Goal: Task Accomplishment & Management: Complete application form

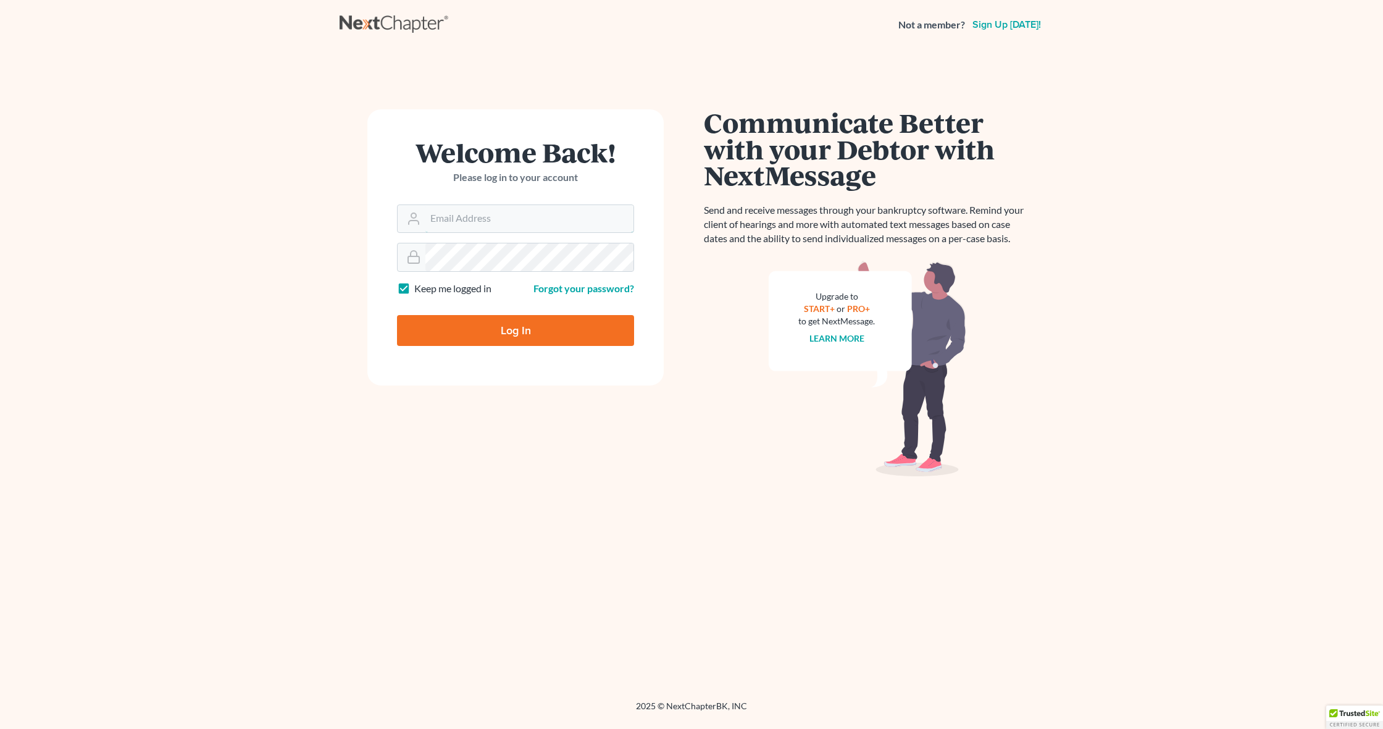
type input "Dave@Pradolaw.org"
click at [507, 329] on input "Log In" at bounding box center [515, 330] width 237 height 31
type input "Thinking..."
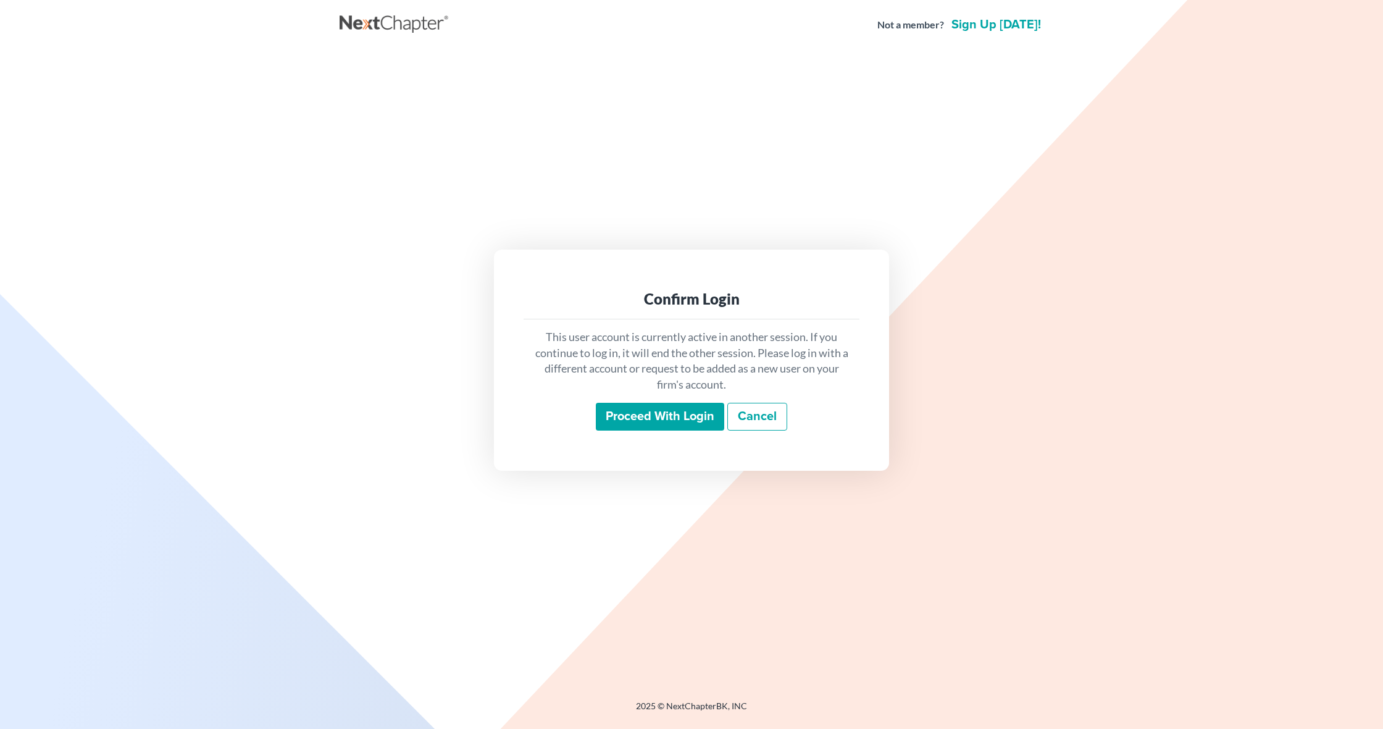
click at [667, 419] on input "Proceed with login" at bounding box center [660, 417] width 128 height 28
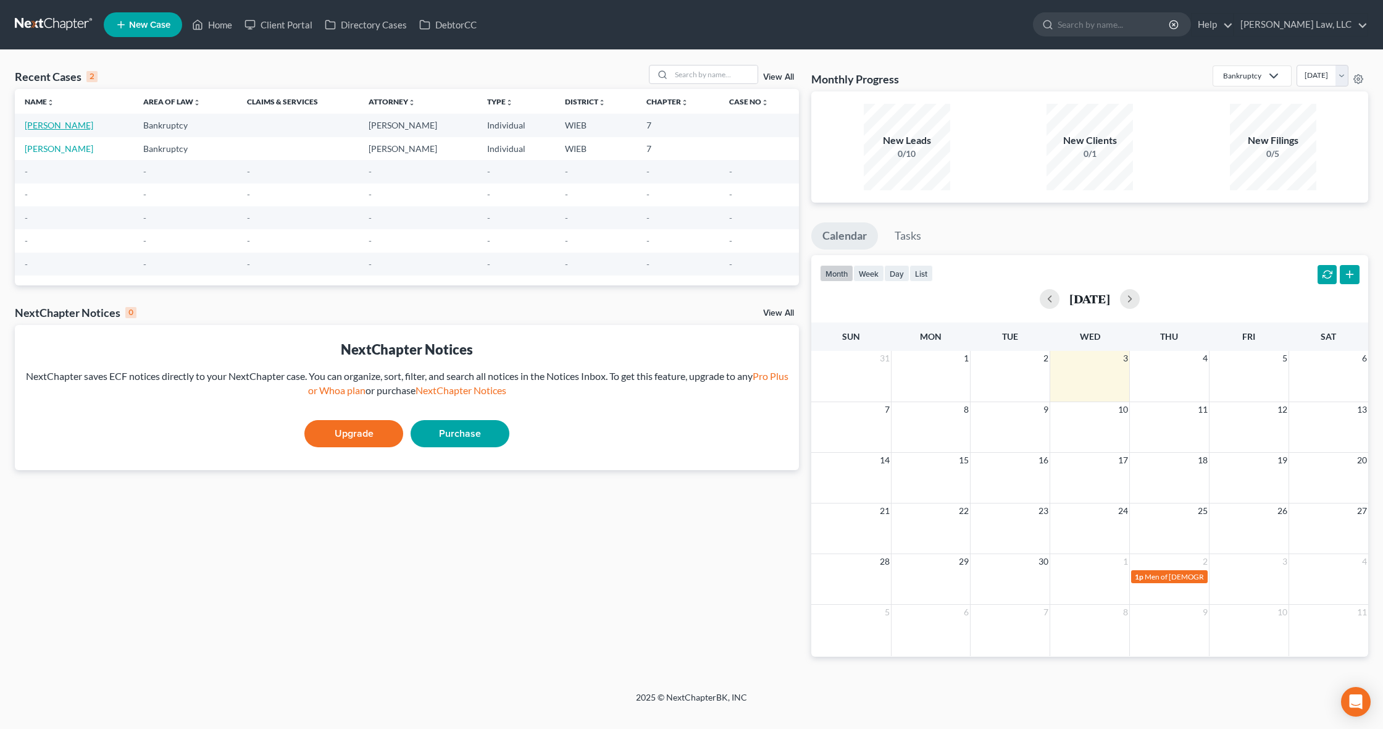
click at [51, 125] on link "[PERSON_NAME]" at bounding box center [59, 125] width 69 height 10
select select "1"
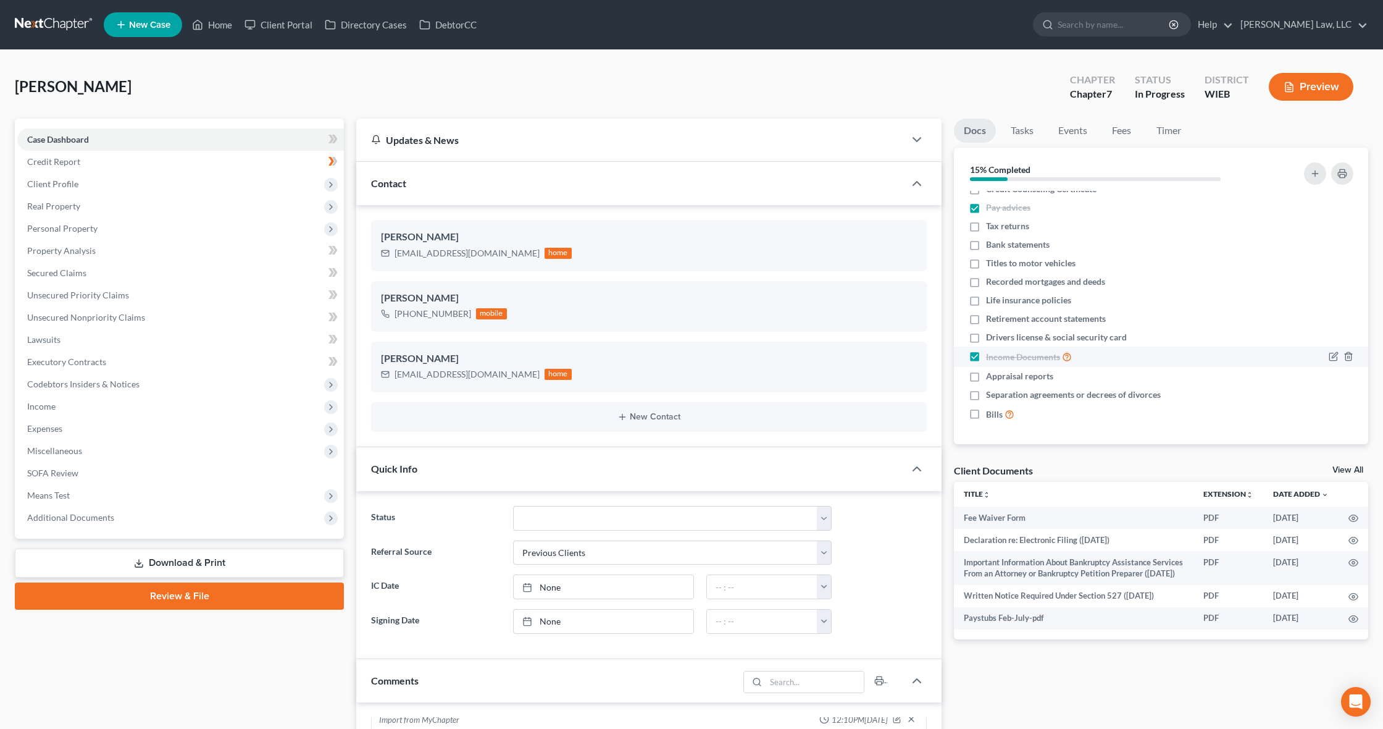
scroll to position [10, 0]
click at [57, 162] on span "Credit Report" at bounding box center [53, 161] width 53 height 10
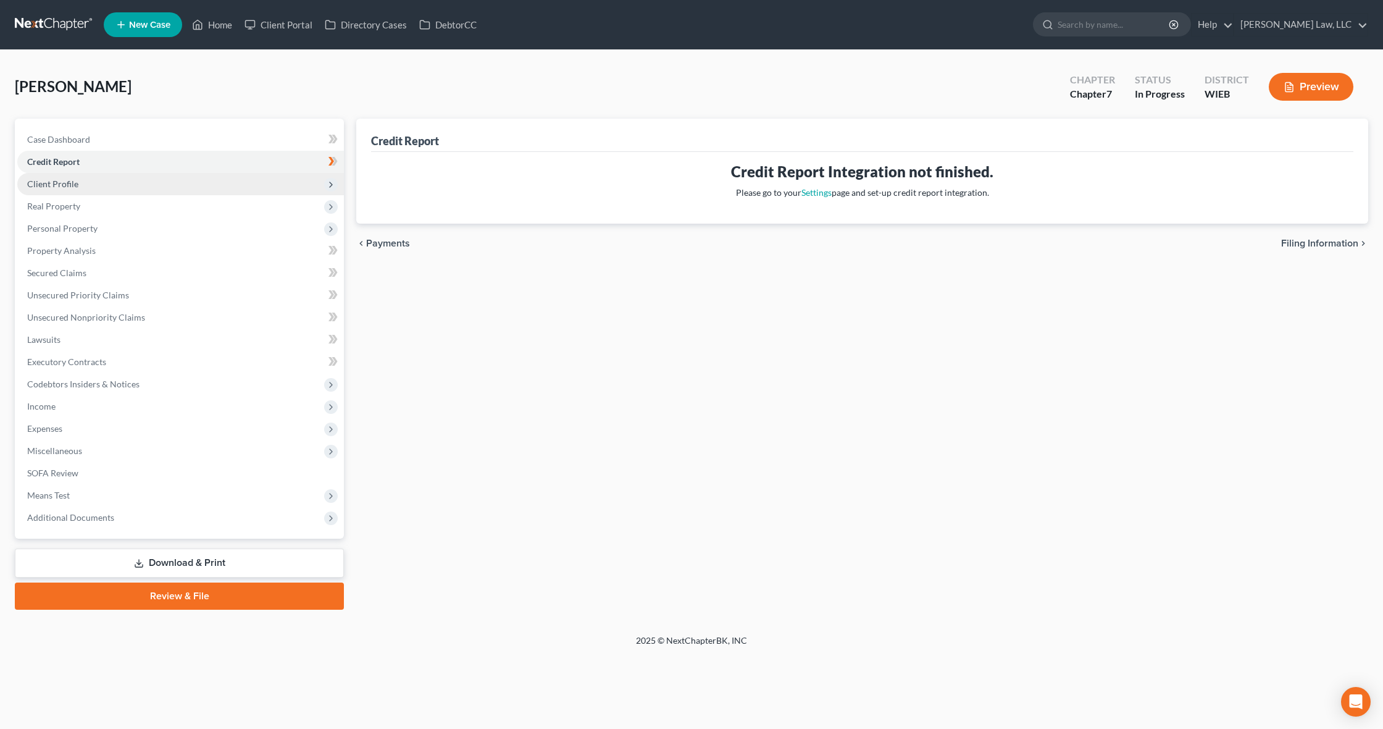
click at [91, 185] on span "Client Profile" at bounding box center [180, 184] width 327 height 22
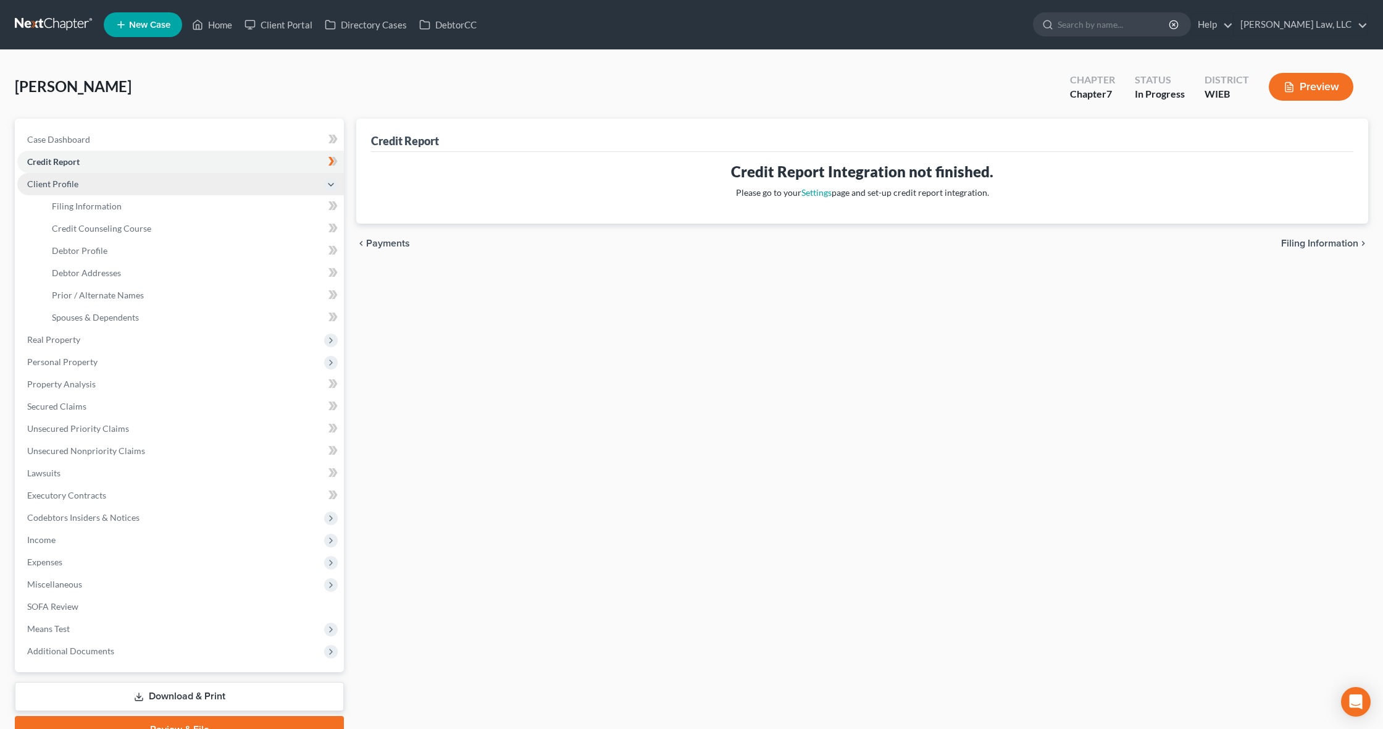
scroll to position [1, 0]
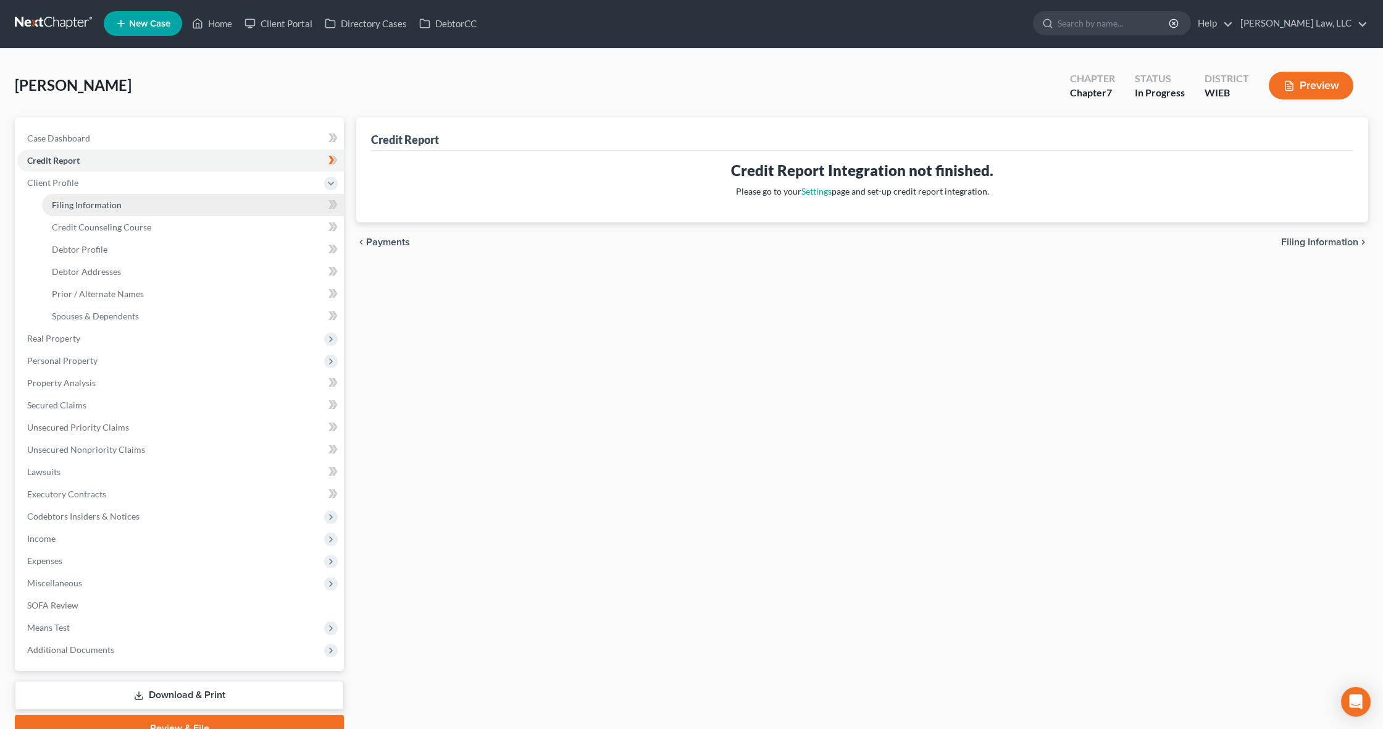
click at [94, 209] on span "Filing Information" at bounding box center [87, 204] width 70 height 10
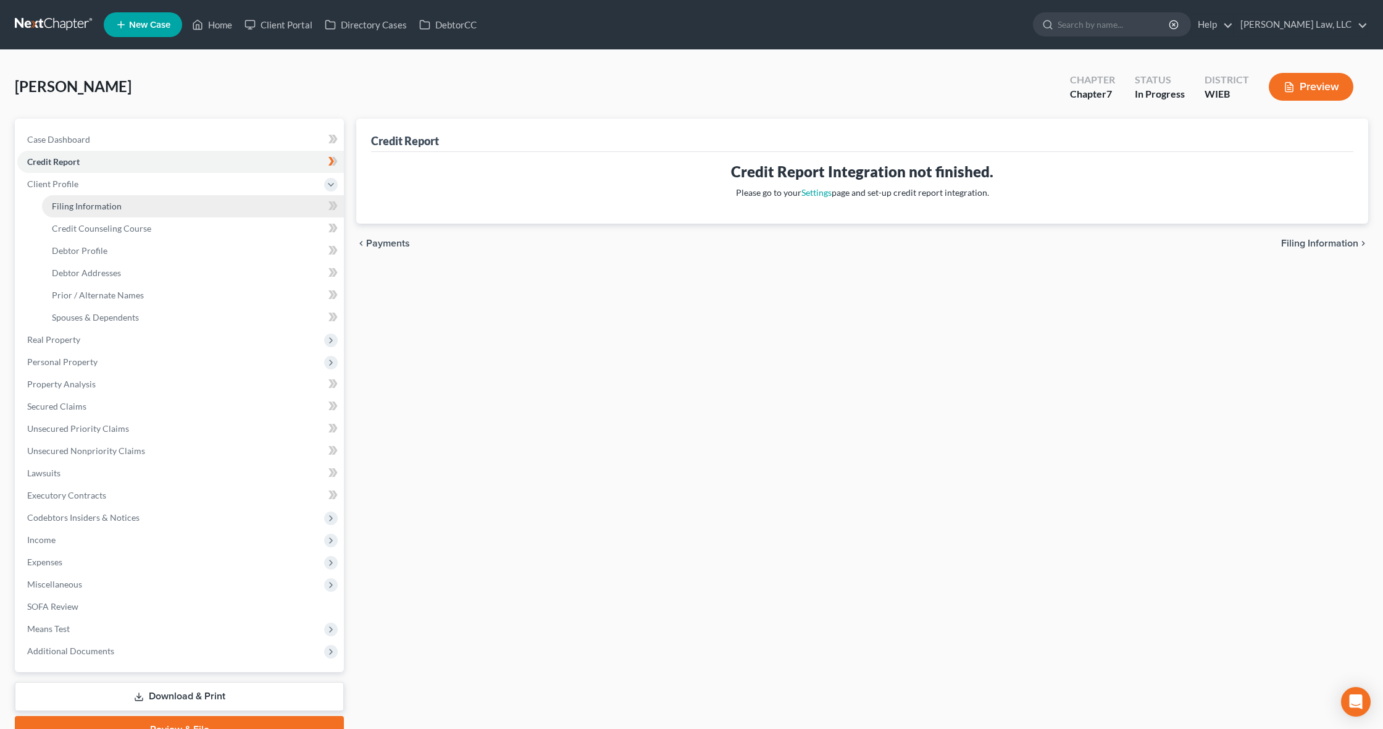
select select "1"
select select "0"
select select "52"
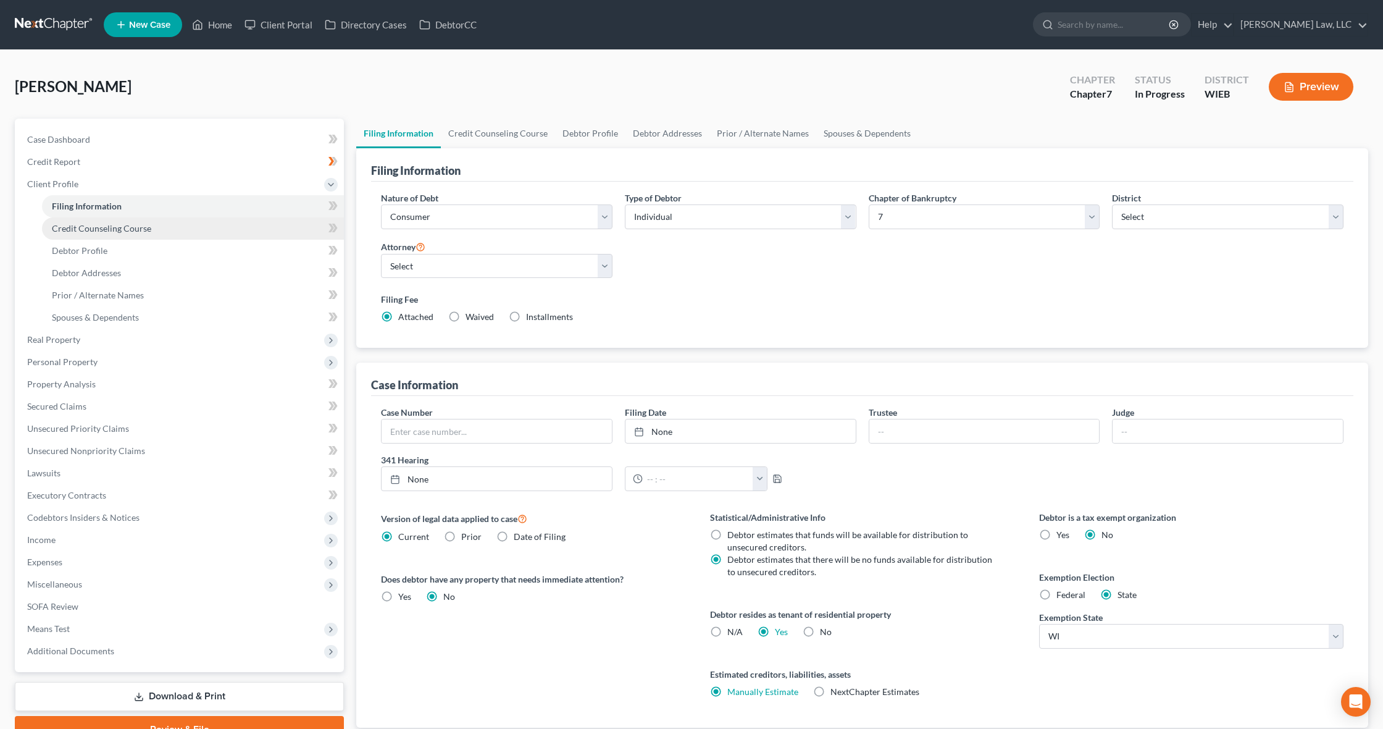
click at [95, 231] on span "Credit Counseling Course" at bounding box center [101, 228] width 99 height 10
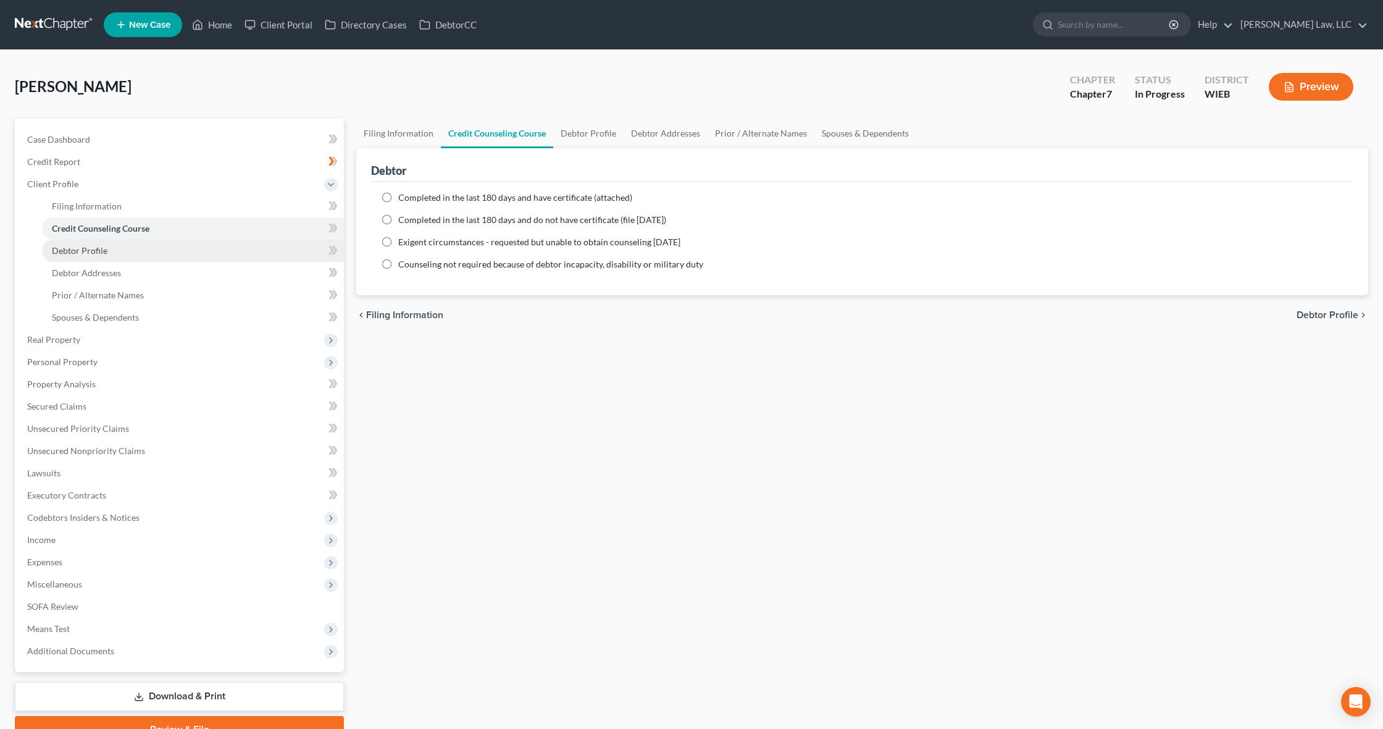
click at [107, 257] on link "Debtor Profile" at bounding box center [193, 251] width 302 height 22
select select "0"
select select "2"
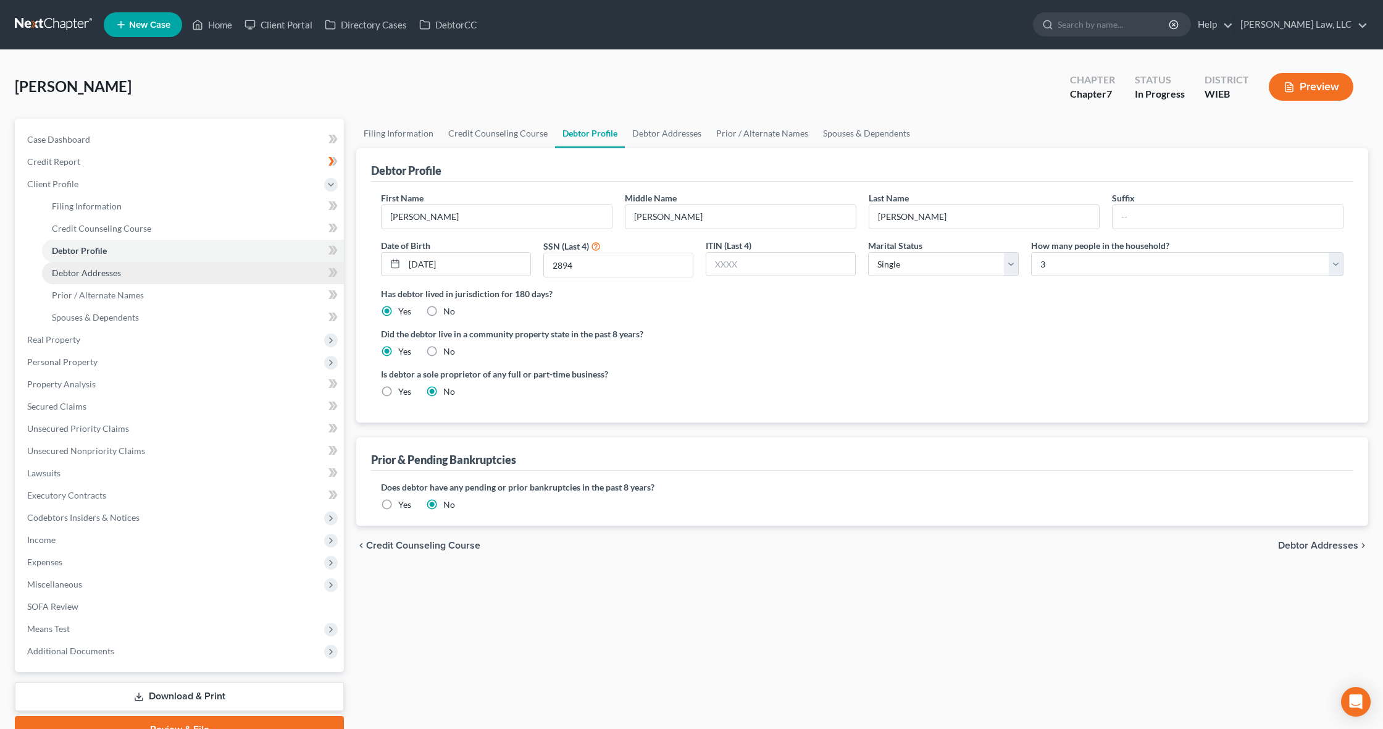
click at [111, 274] on span "Debtor Addresses" at bounding box center [86, 272] width 69 height 10
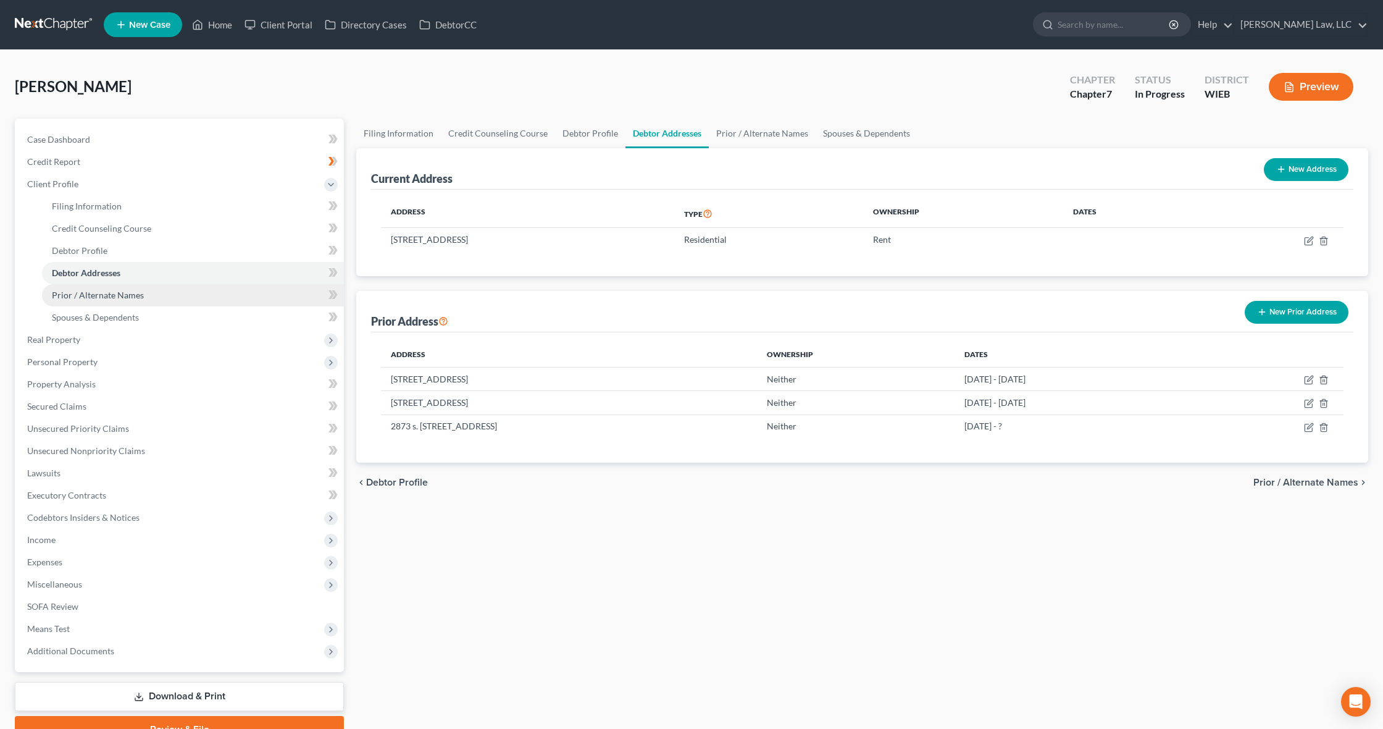
click at [131, 295] on span "Prior / Alternate Names" at bounding box center [98, 295] width 92 height 10
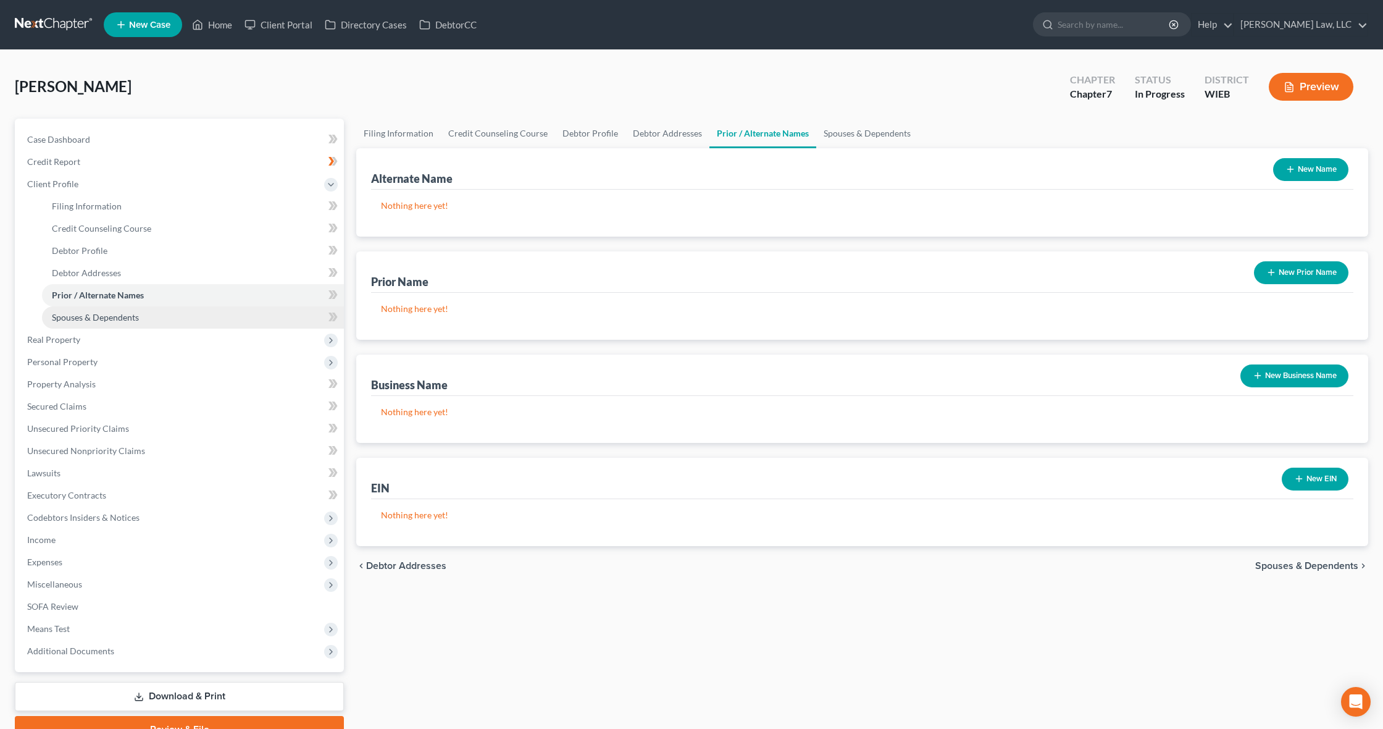
click at [136, 321] on span "Spouses & Dependents" at bounding box center [95, 317] width 87 height 10
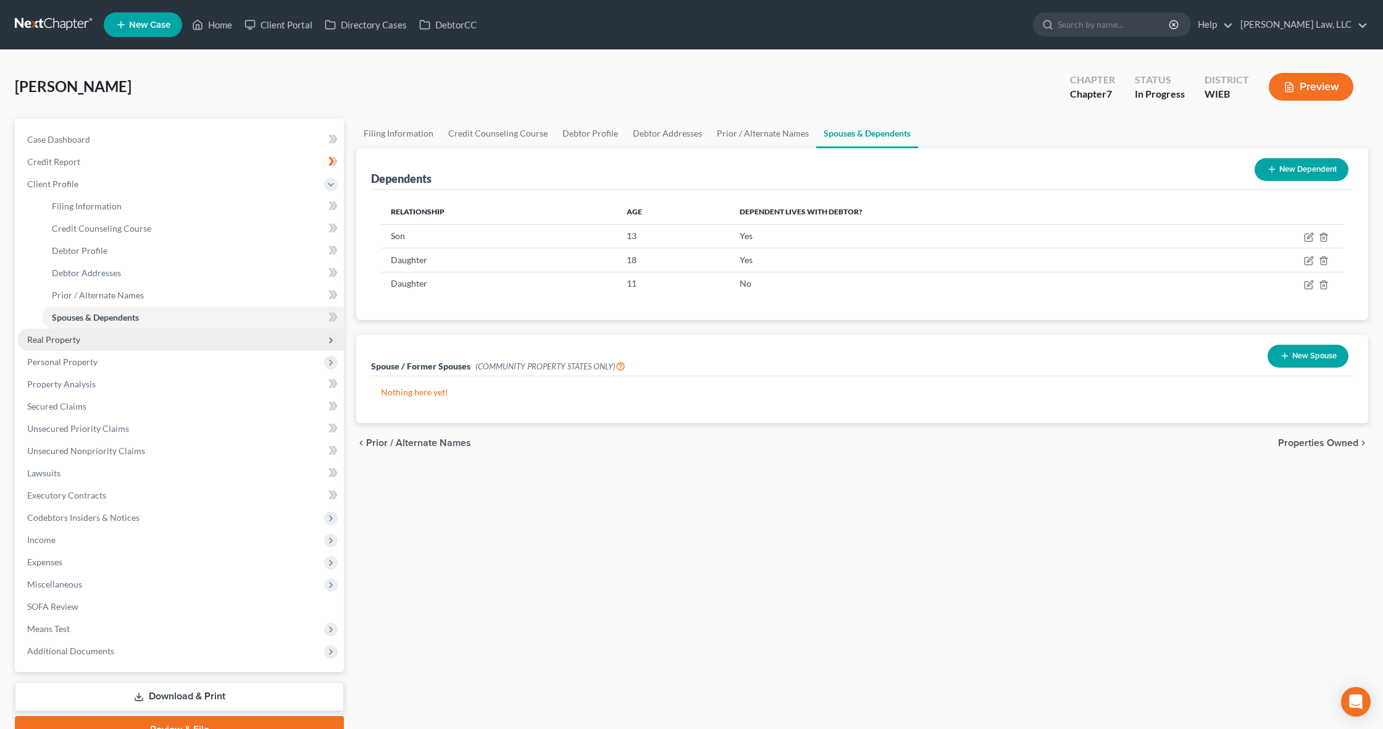
scroll to position [0, 1]
click at [87, 345] on span "Real Property" at bounding box center [180, 339] width 327 height 22
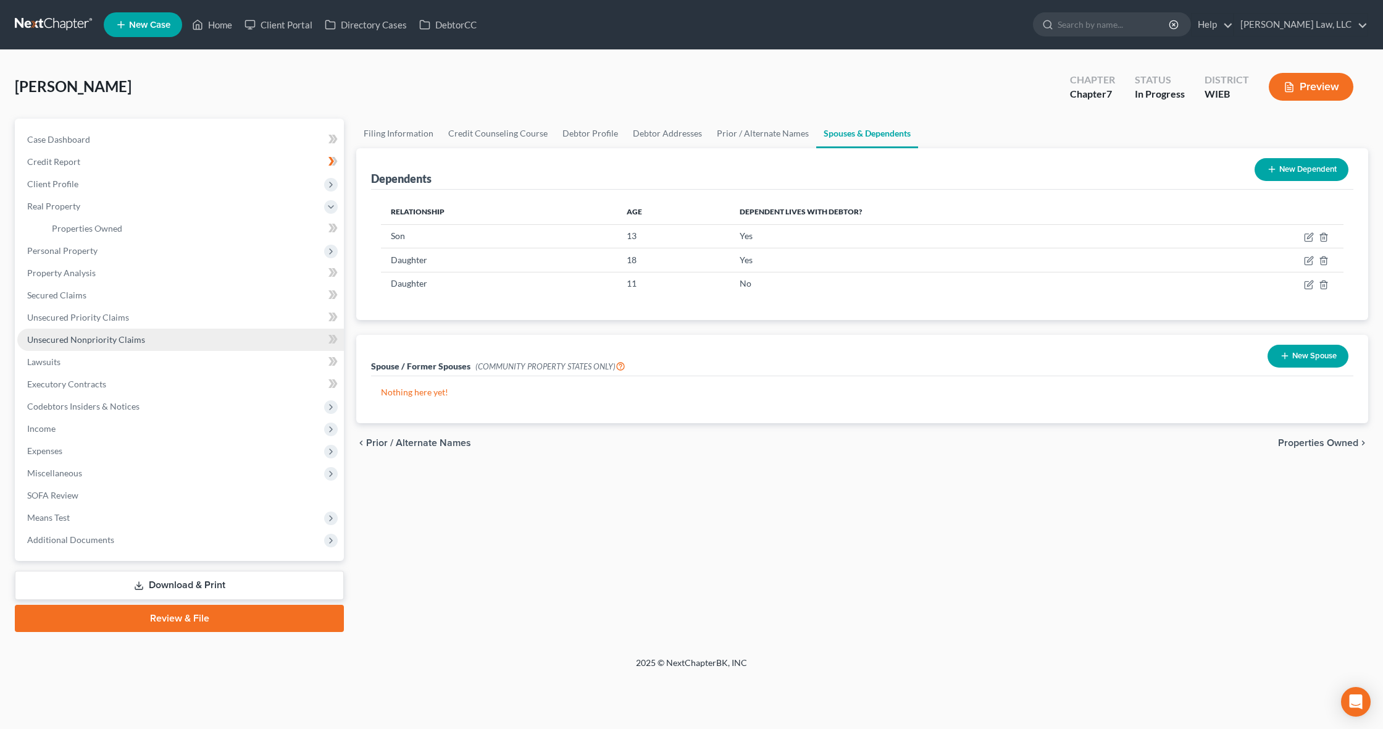
scroll to position [0, 0]
click at [76, 247] on span "Personal Property" at bounding box center [62, 250] width 70 height 10
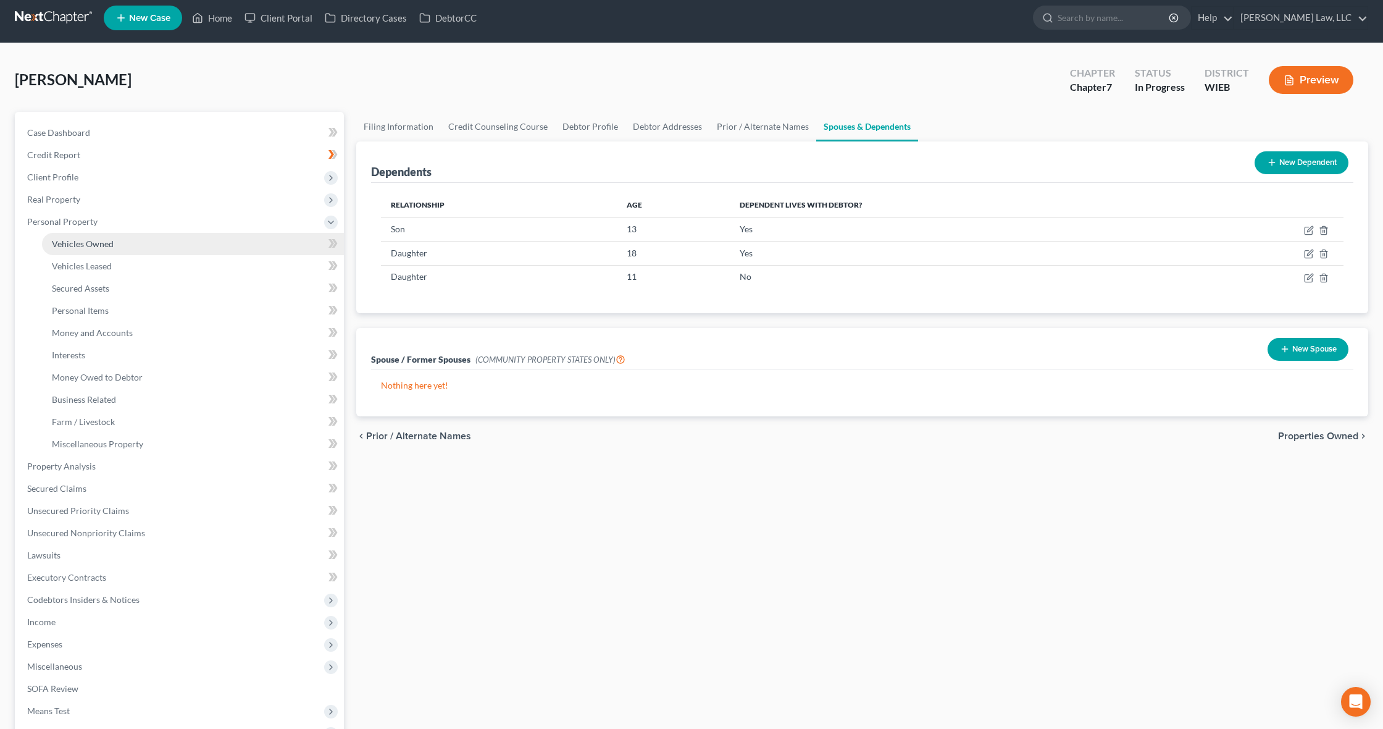
scroll to position [7, 0]
click at [100, 240] on span "Vehicles Owned" at bounding box center [83, 243] width 62 height 10
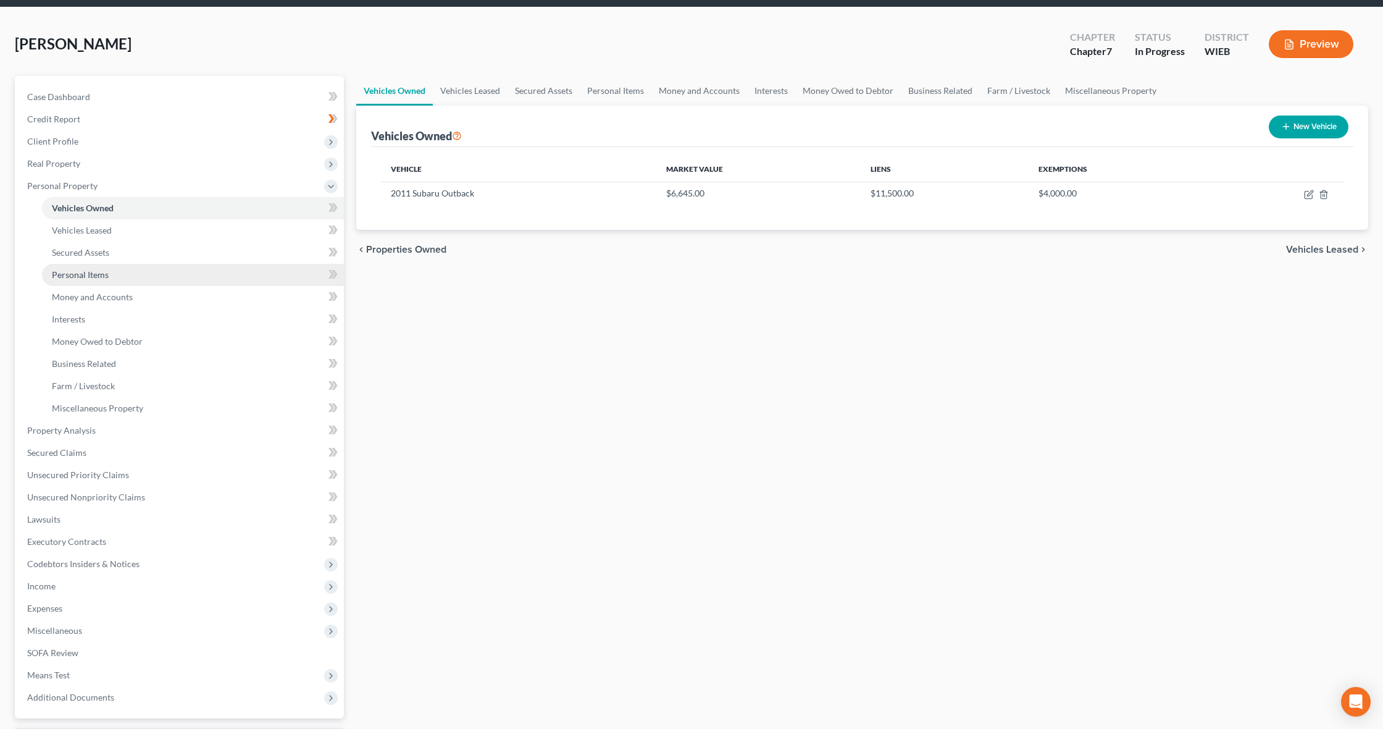
scroll to position [47, 0]
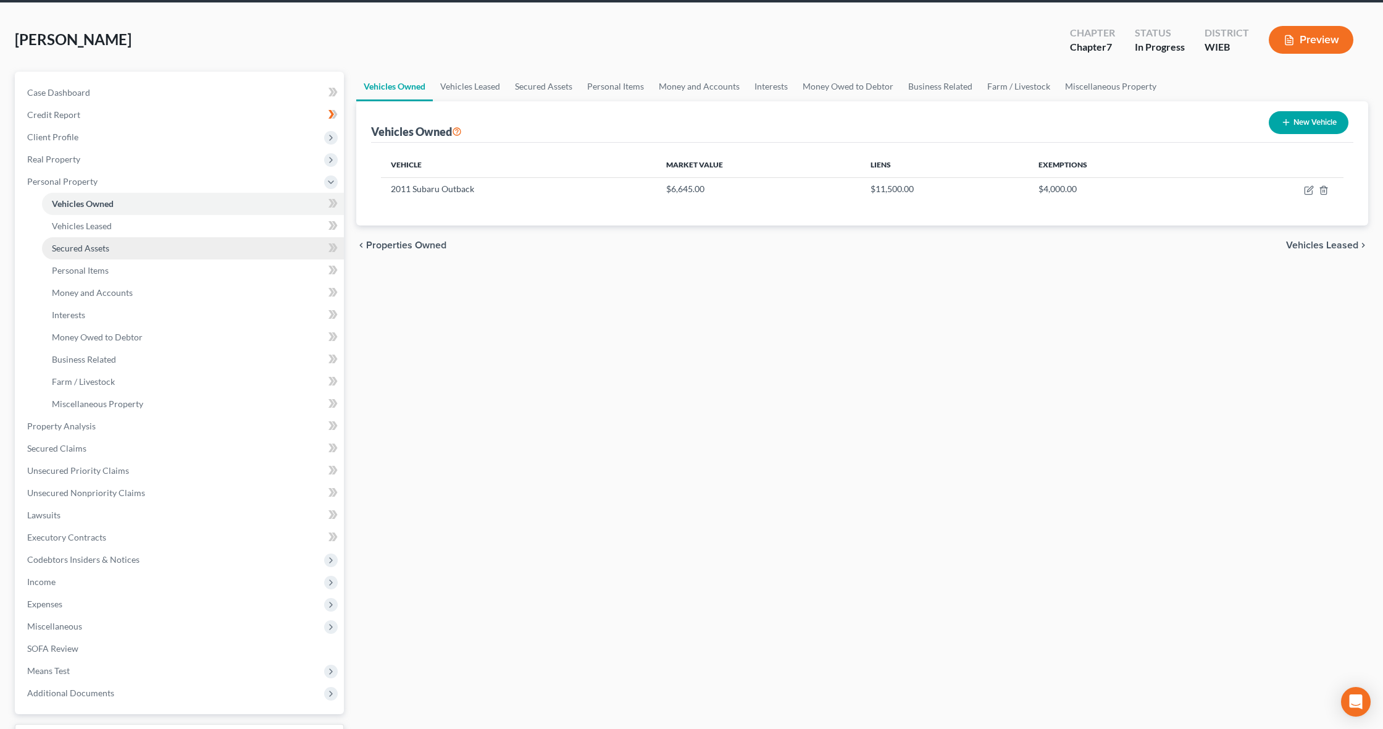
click at [86, 248] on span "Secured Assets" at bounding box center [80, 248] width 57 height 10
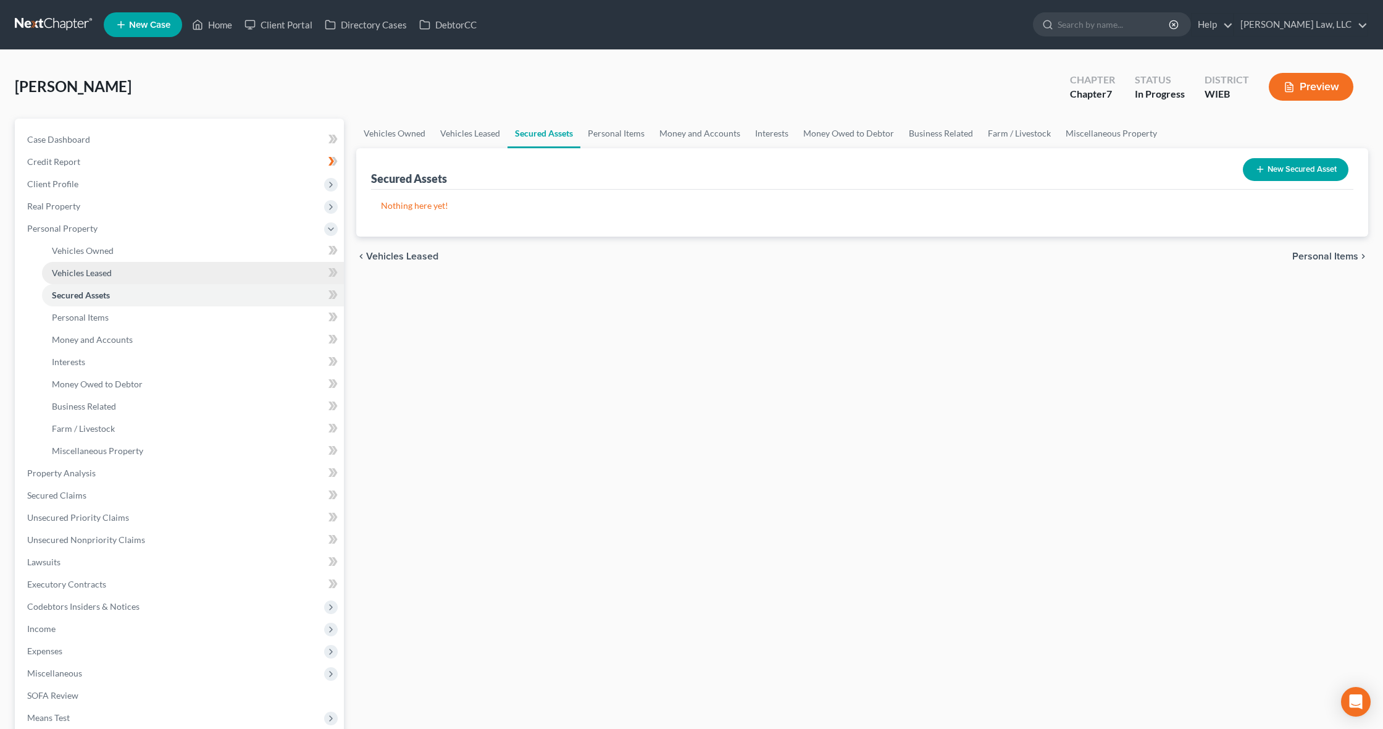
click at [96, 269] on span "Vehicles Leased" at bounding box center [82, 272] width 60 height 10
click at [99, 324] on link "Personal Items" at bounding box center [193, 317] width 302 height 22
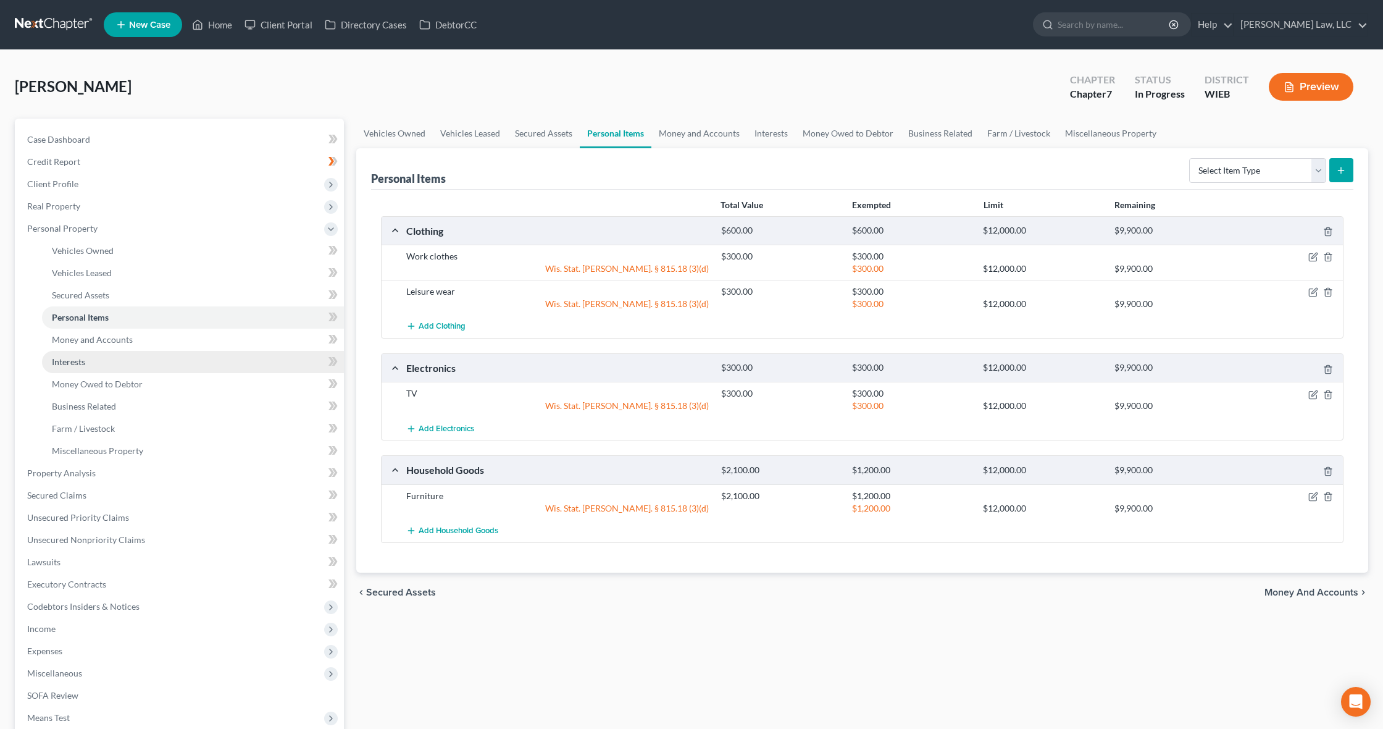
scroll to position [3, 0]
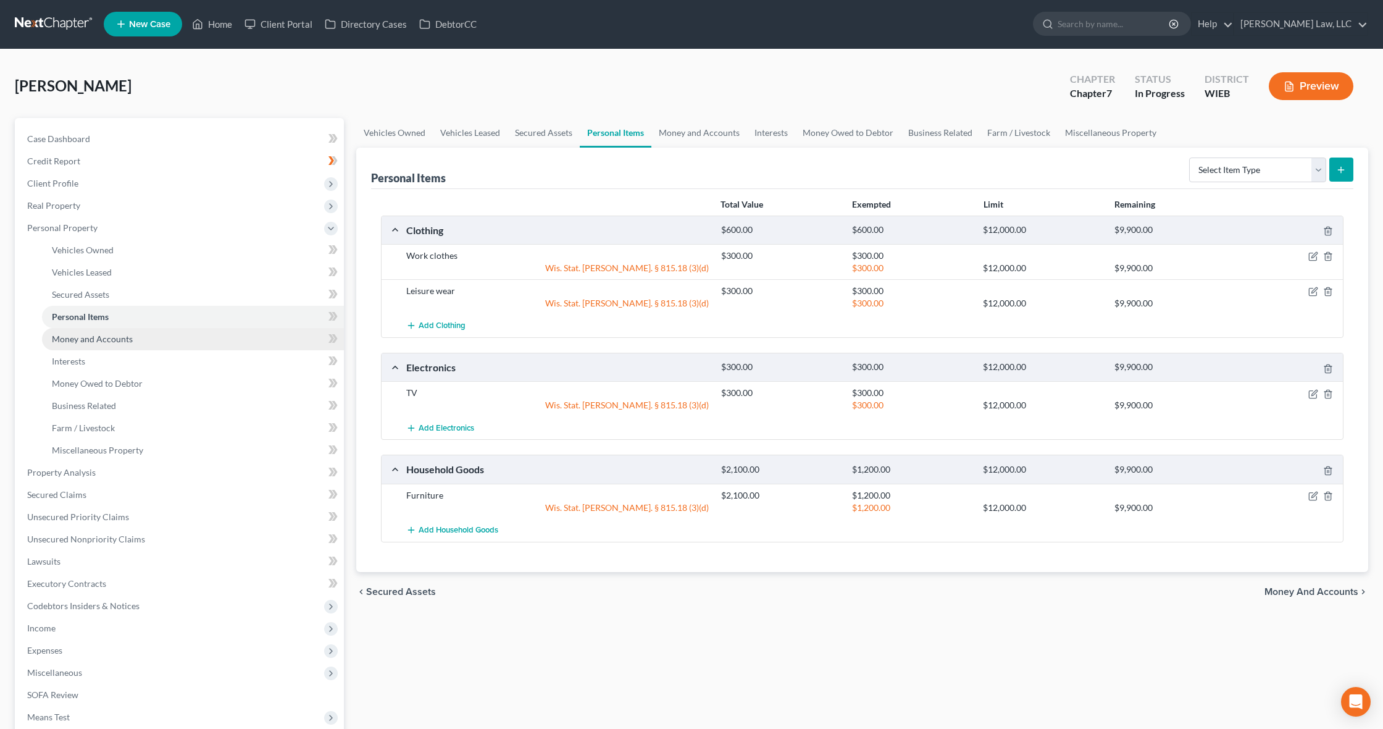
click at [117, 338] on span "Money and Accounts" at bounding box center [92, 338] width 81 height 10
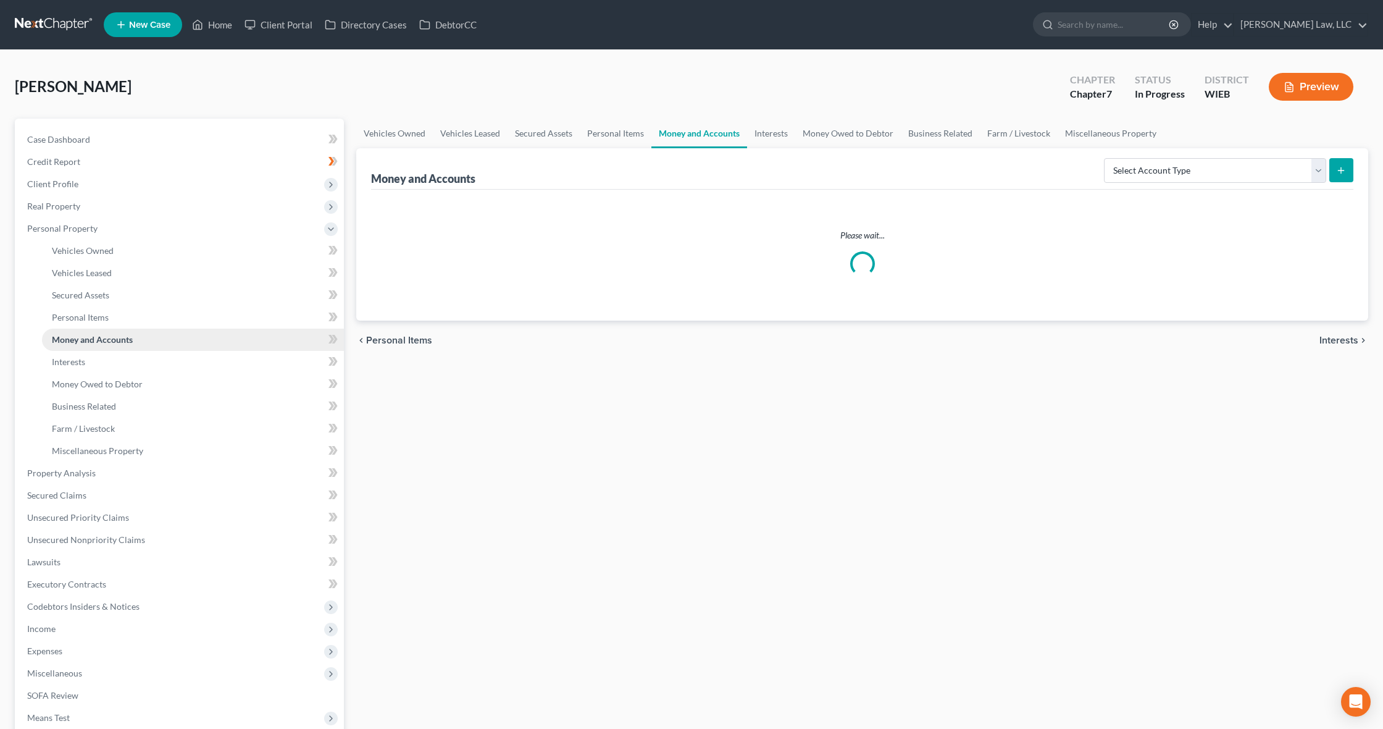
scroll to position [2, 0]
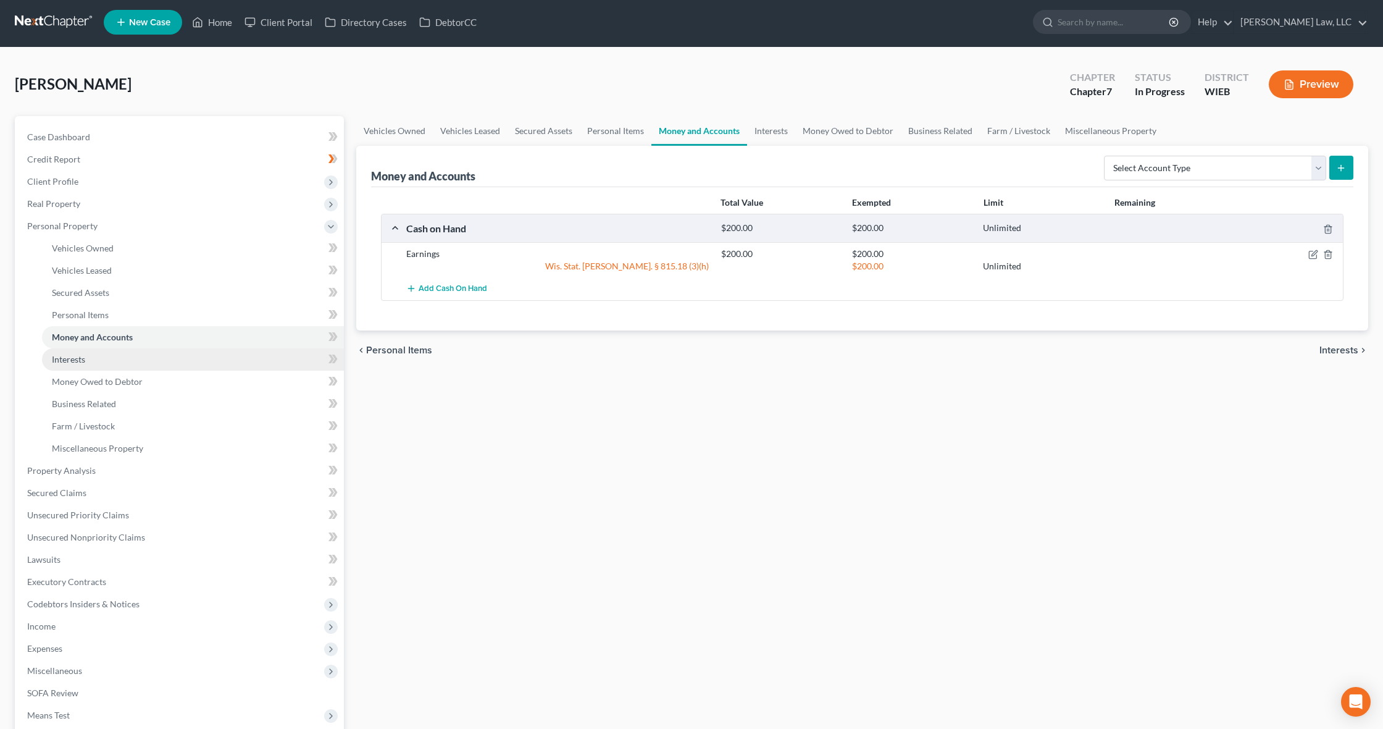
click at [129, 364] on link "Interests" at bounding box center [193, 359] width 302 height 22
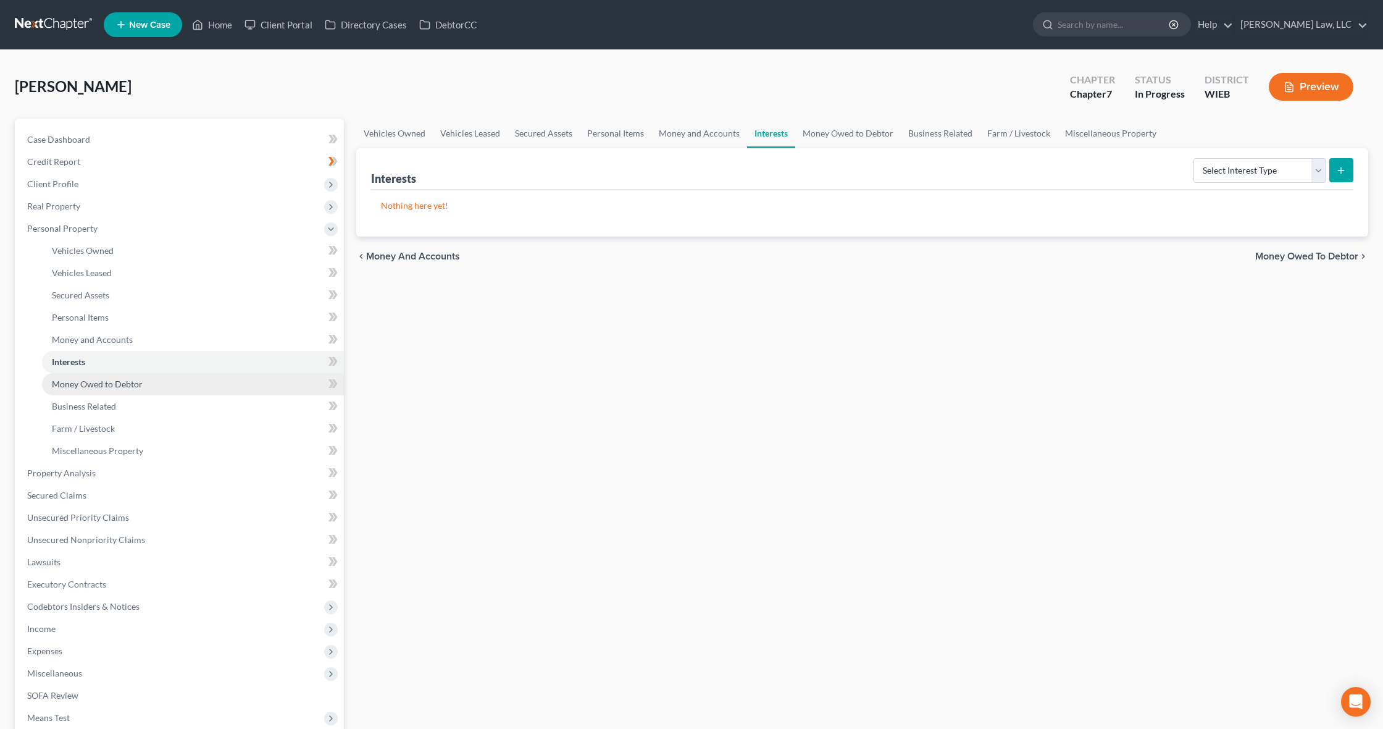
scroll to position [1, 0]
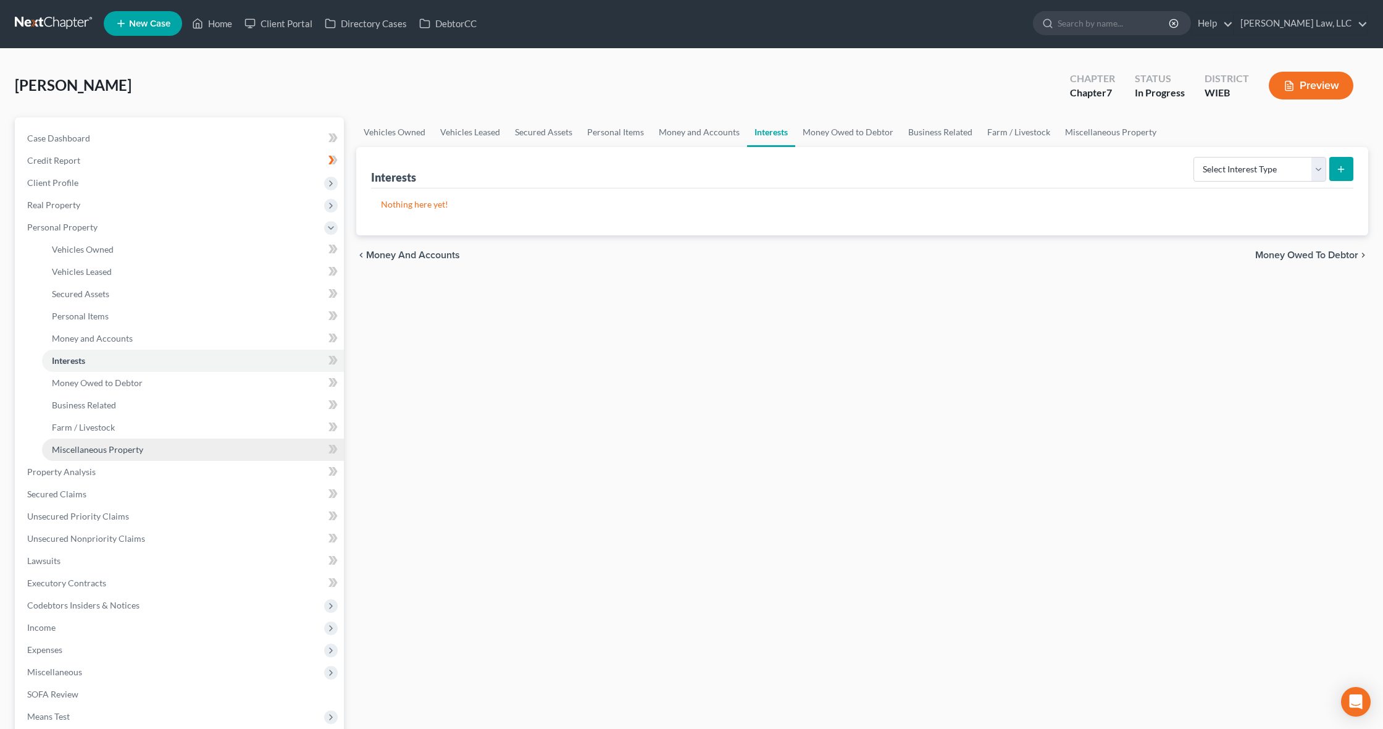
click at [127, 449] on span "Miscellaneous Property" at bounding box center [97, 449] width 91 height 10
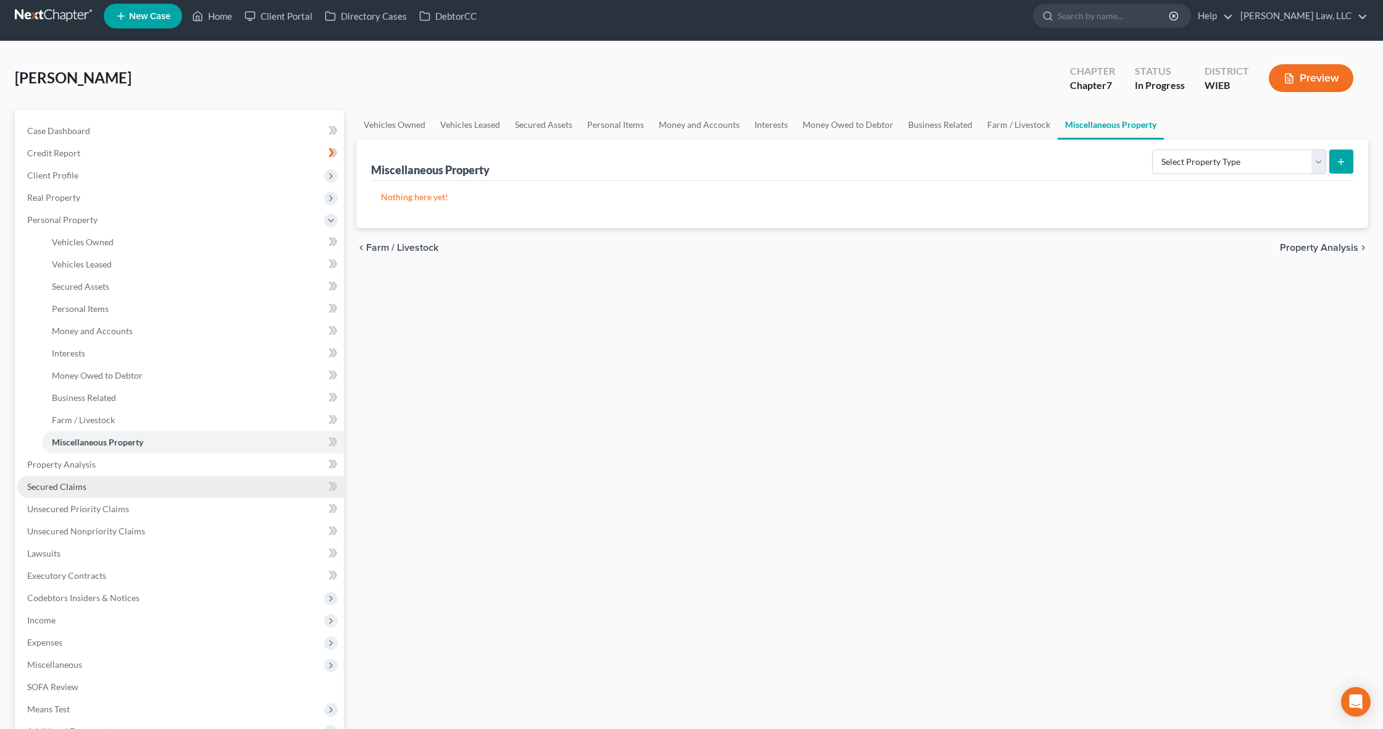
scroll to position [9, 0]
click at [148, 516] on link "Unsecured Priority Claims" at bounding box center [180, 509] width 327 height 22
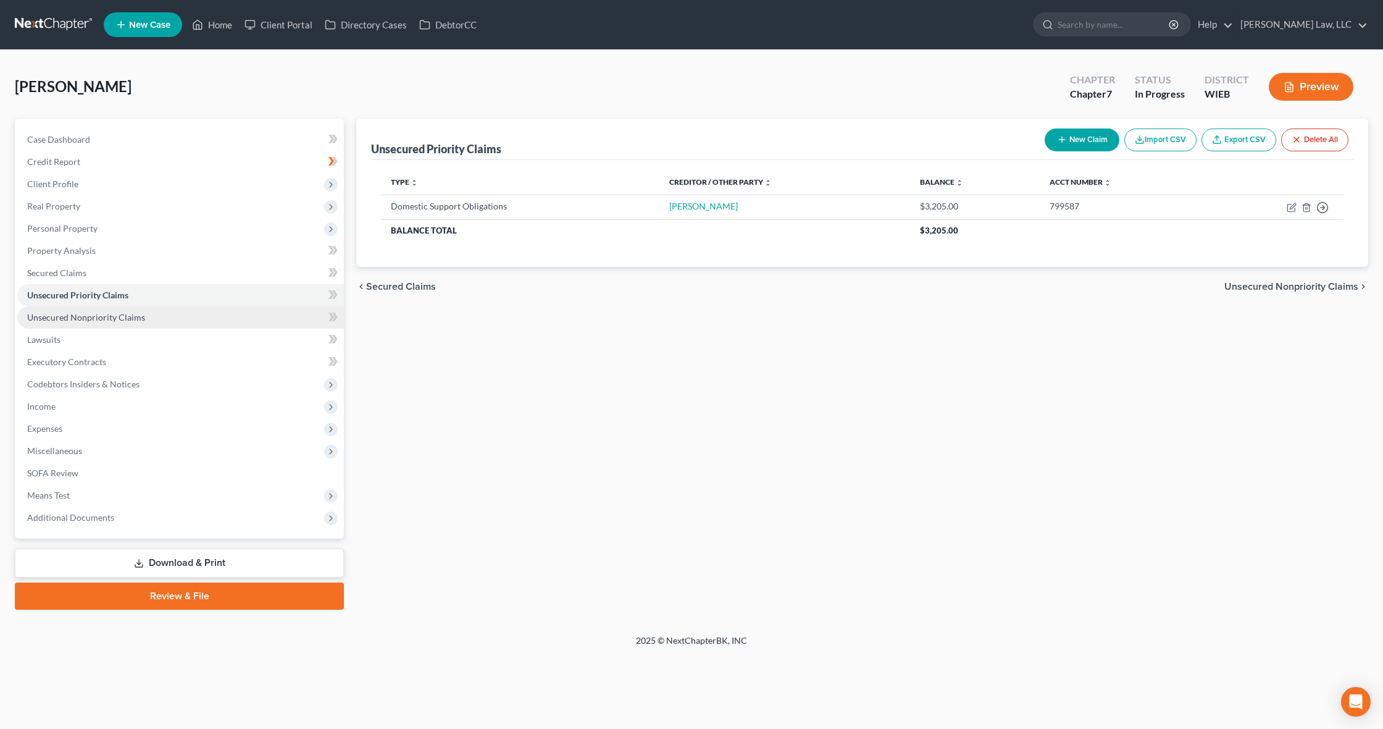
click at [106, 320] on span "Unsecured Nonpriority Claims" at bounding box center [86, 317] width 118 height 10
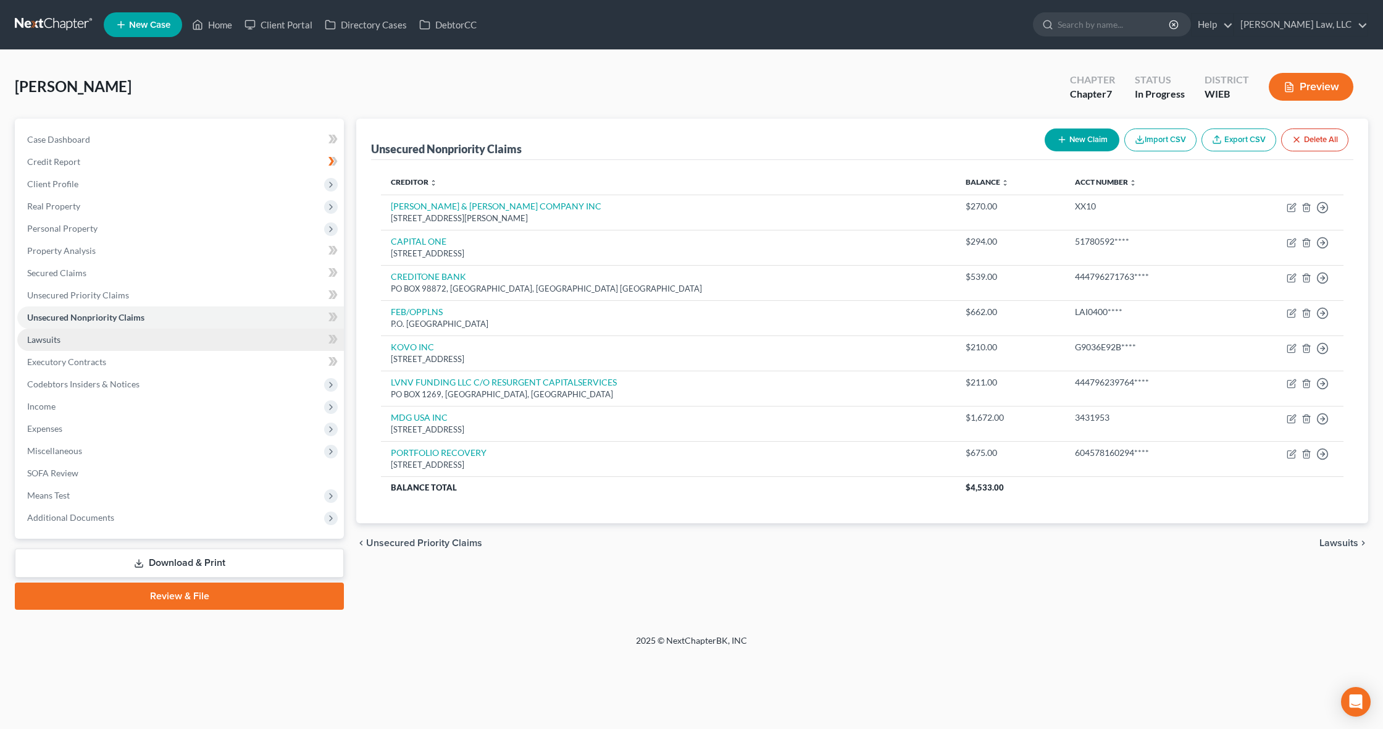
click at [92, 346] on link "Lawsuits" at bounding box center [180, 339] width 327 height 22
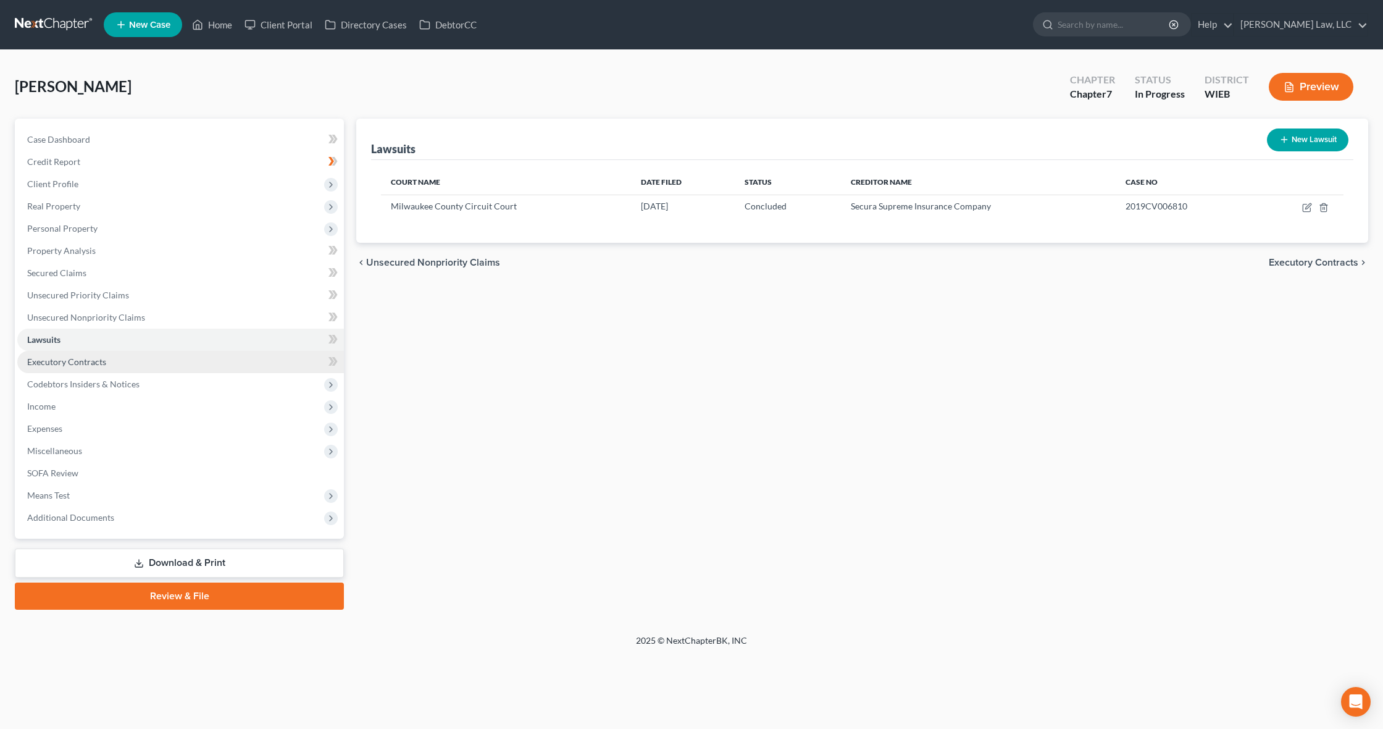
click at [94, 369] on link "Executory Contracts" at bounding box center [180, 362] width 327 height 22
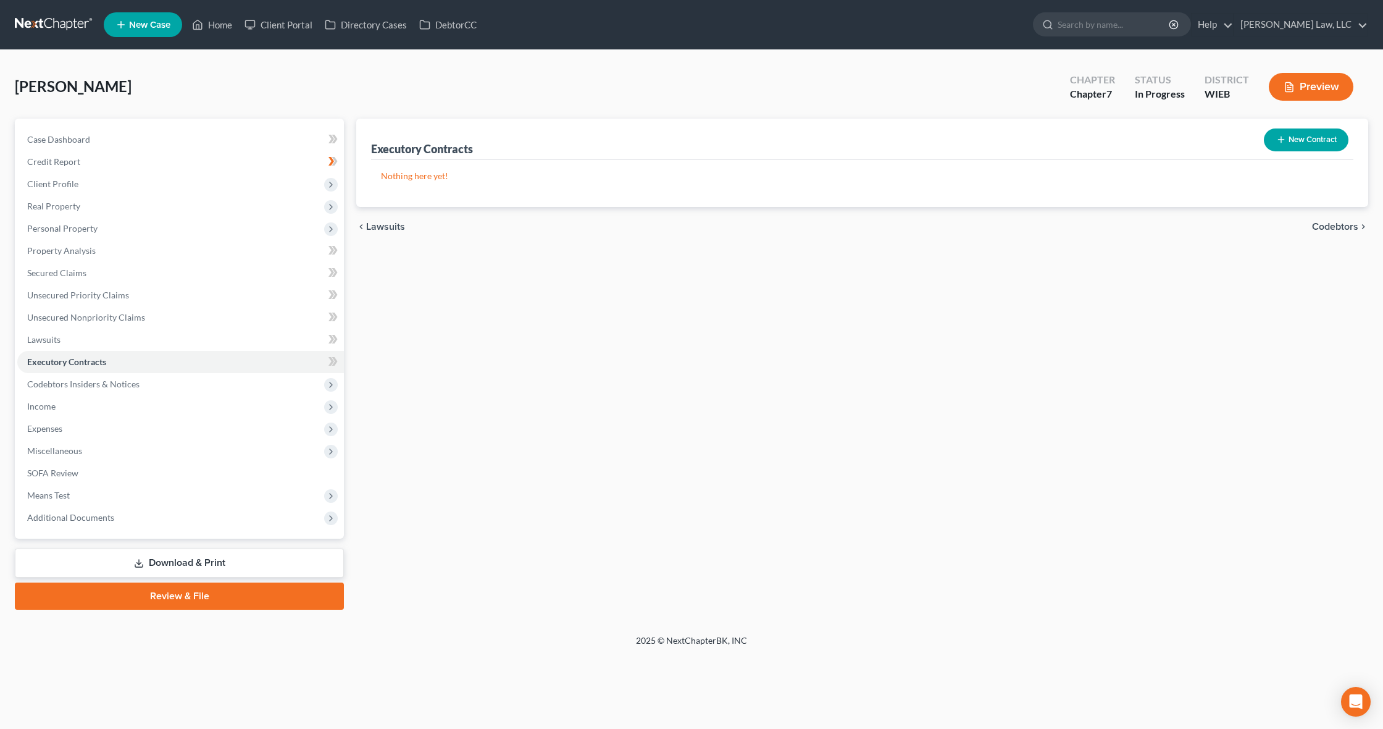
click at [1277, 138] on icon "button" at bounding box center [1281, 140] width 10 height 10
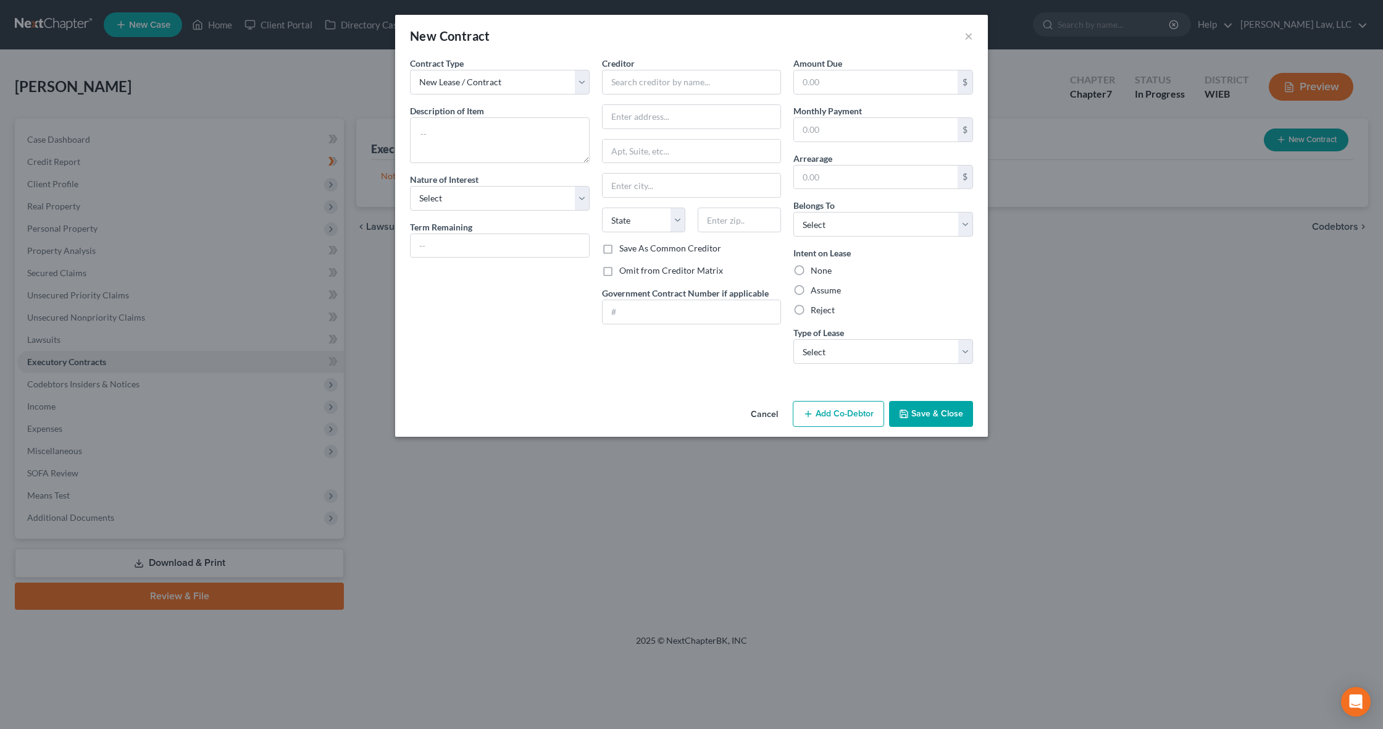
drag, startPoint x: 764, startPoint y: 413, endPoint x: 757, endPoint y: 413, distance: 7.4
click at [764, 413] on button "Cancel" at bounding box center [764, 414] width 47 height 25
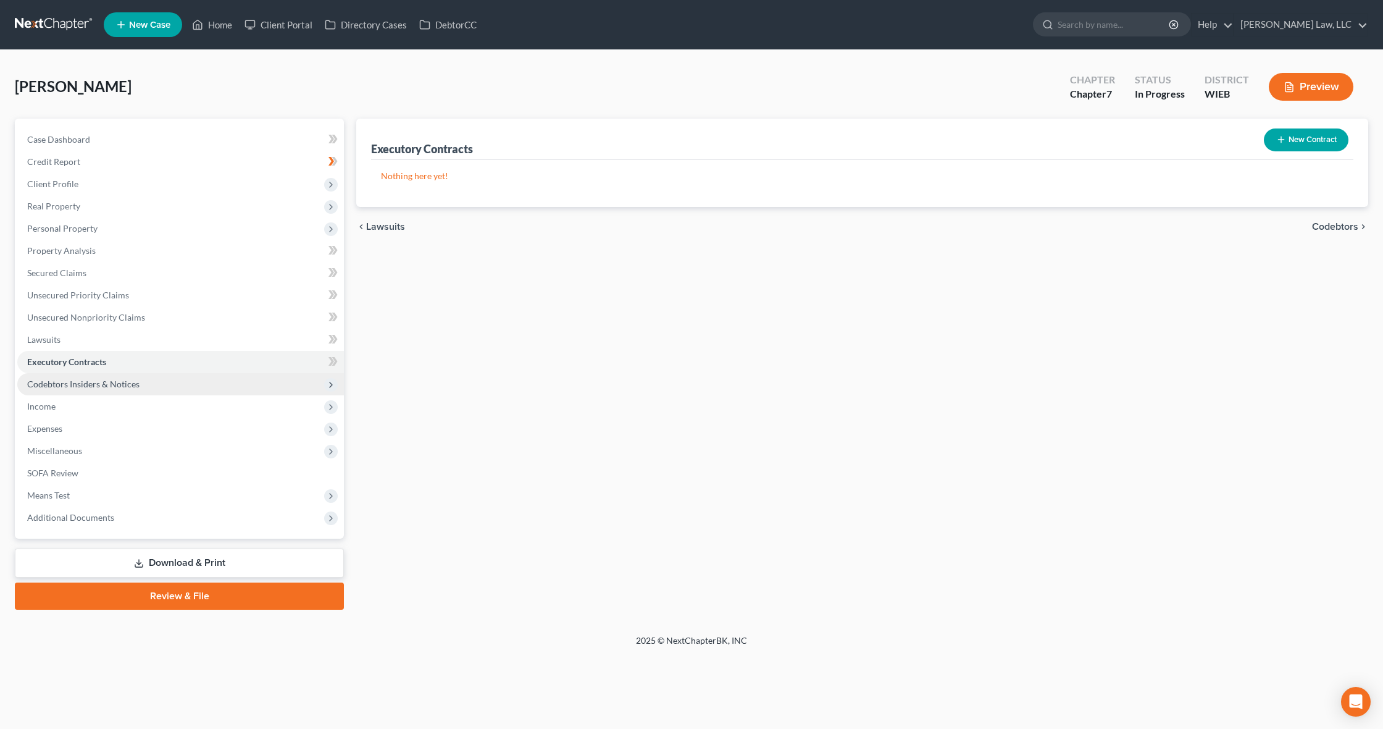
click at [99, 383] on span "Codebtors Insiders & Notices" at bounding box center [83, 383] width 112 height 10
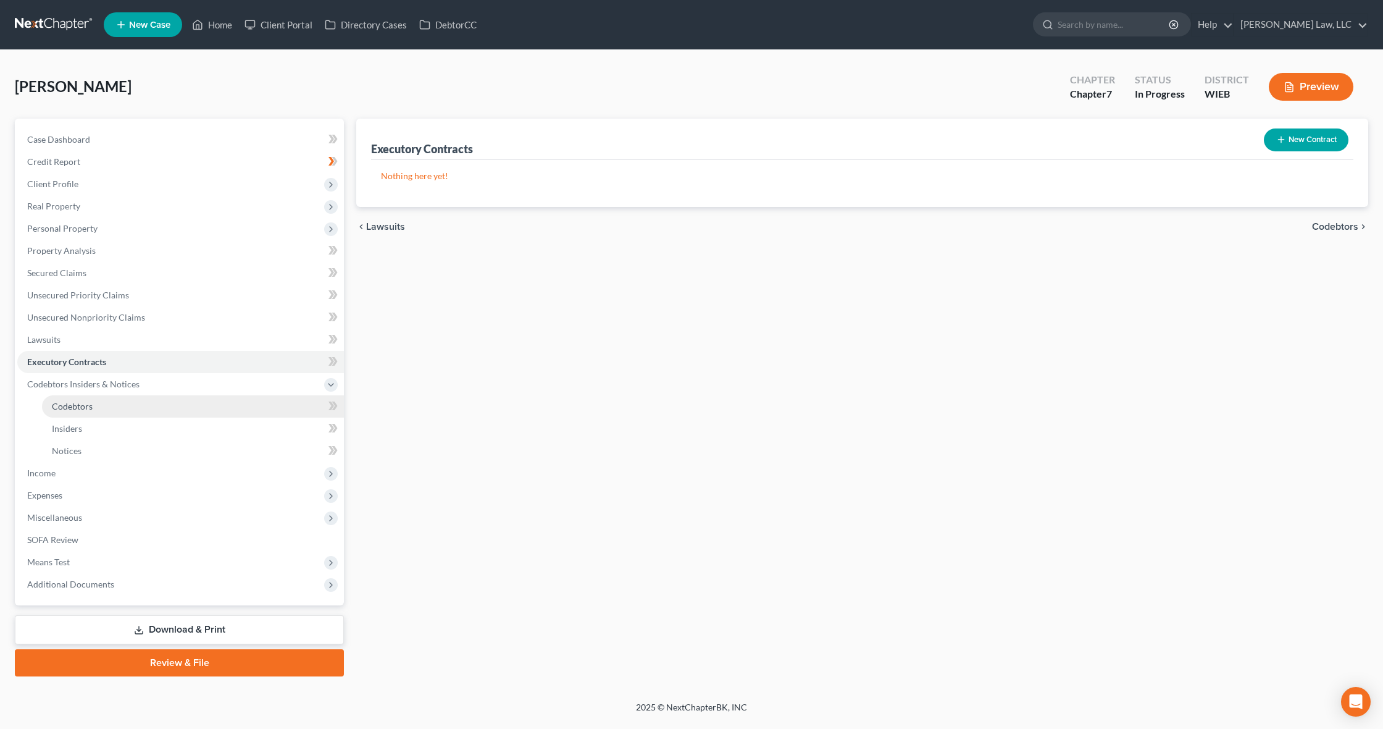
scroll to position [1, 0]
click at [82, 409] on span "Codebtors" at bounding box center [72, 406] width 41 height 10
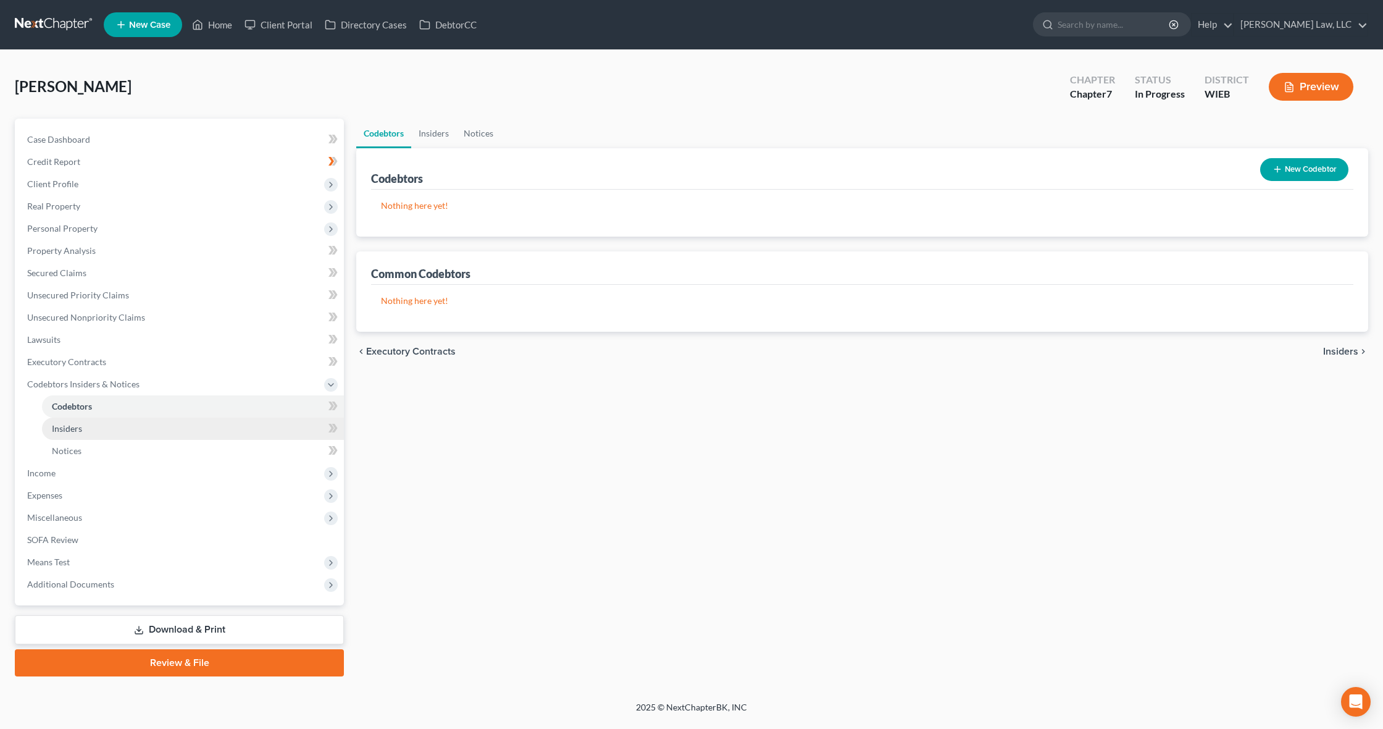
click at [72, 425] on span "Insiders" at bounding box center [67, 428] width 30 height 10
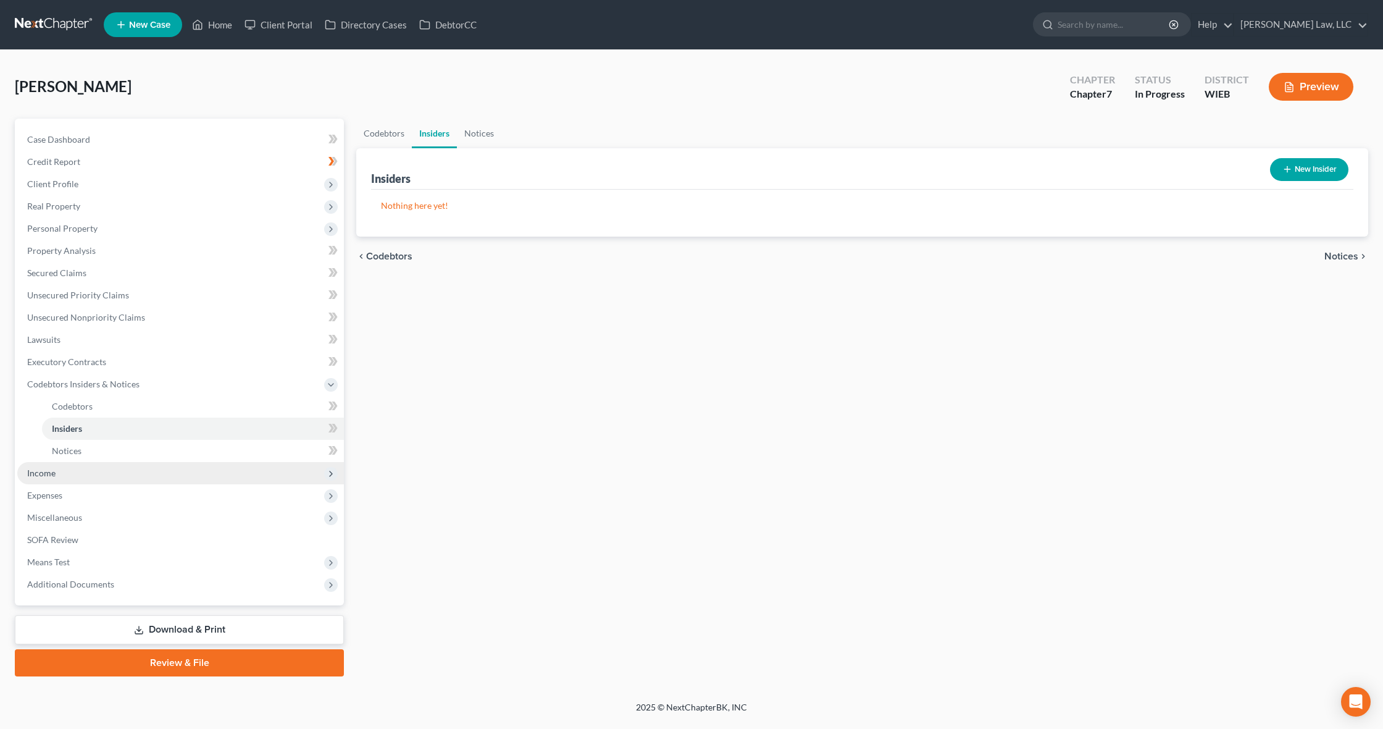
click at [118, 477] on span "Income" at bounding box center [180, 473] width 327 height 22
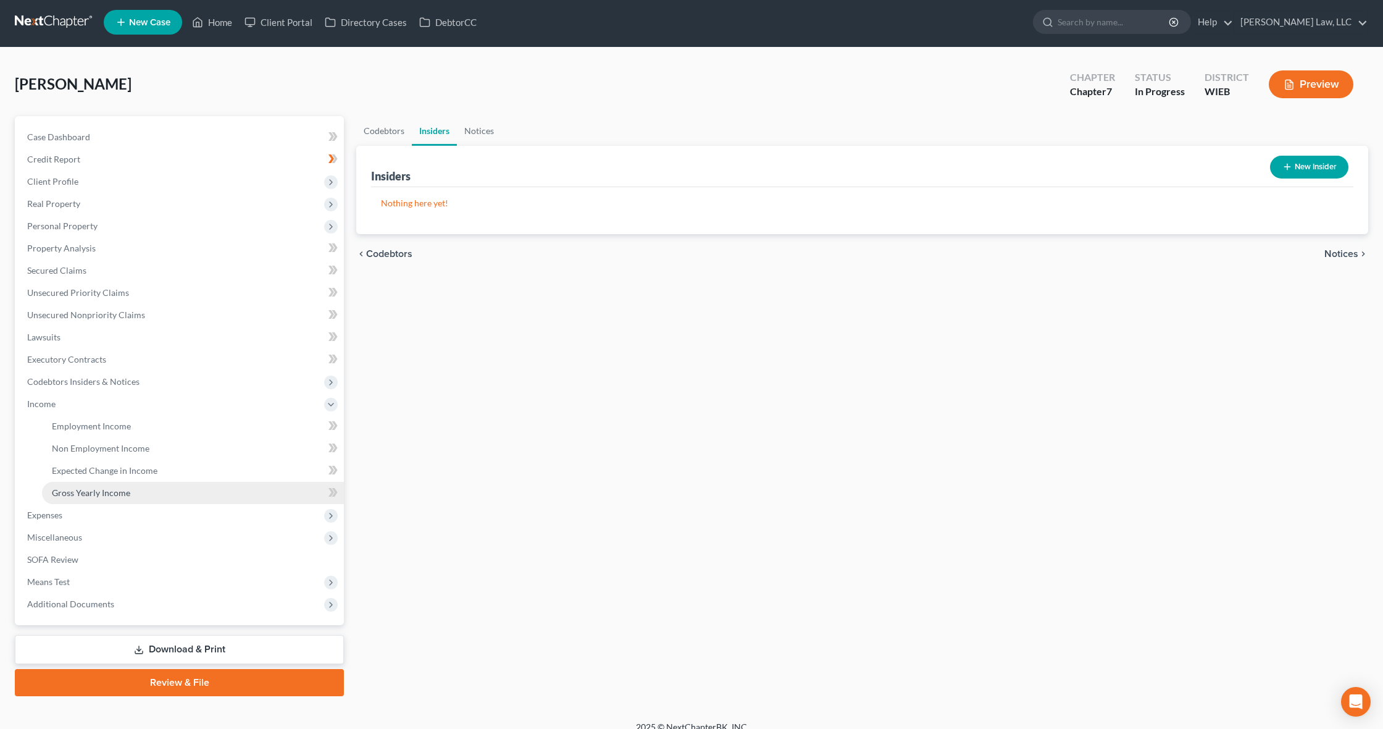
scroll to position [2, 0]
click at [117, 428] on span "Employment Income" at bounding box center [91, 425] width 79 height 10
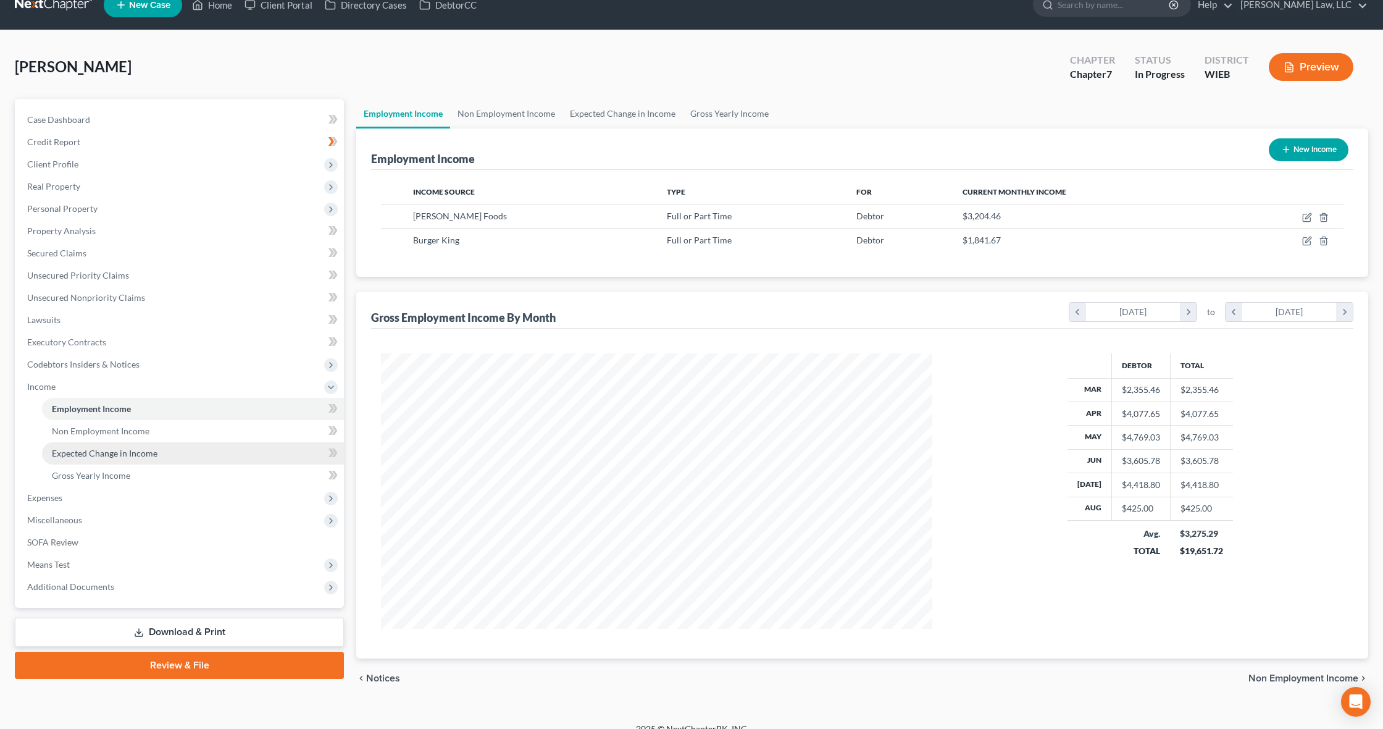
scroll to position [20, 0]
click at [151, 500] on span "Expenses" at bounding box center [180, 498] width 327 height 22
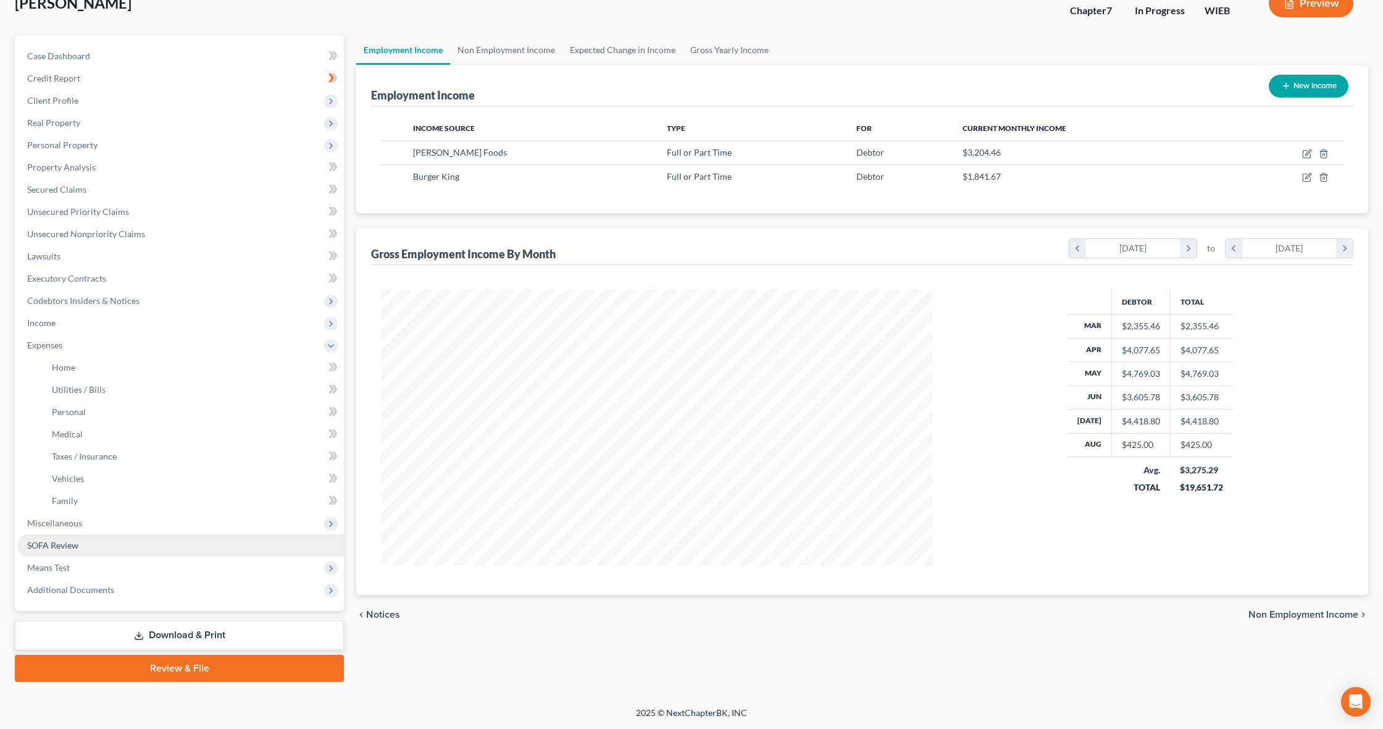
scroll to position [83, 0]
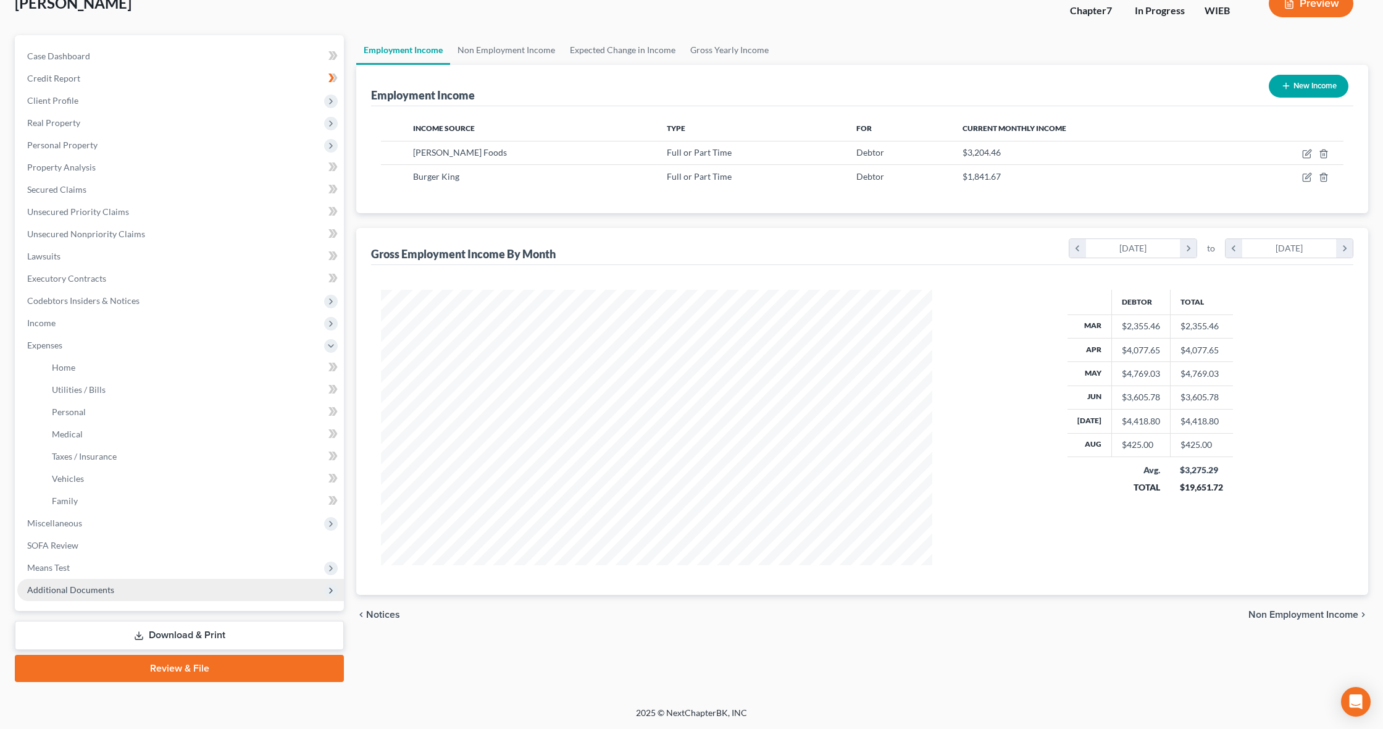
click at [161, 597] on span "Additional Documents" at bounding box center [180, 590] width 327 height 22
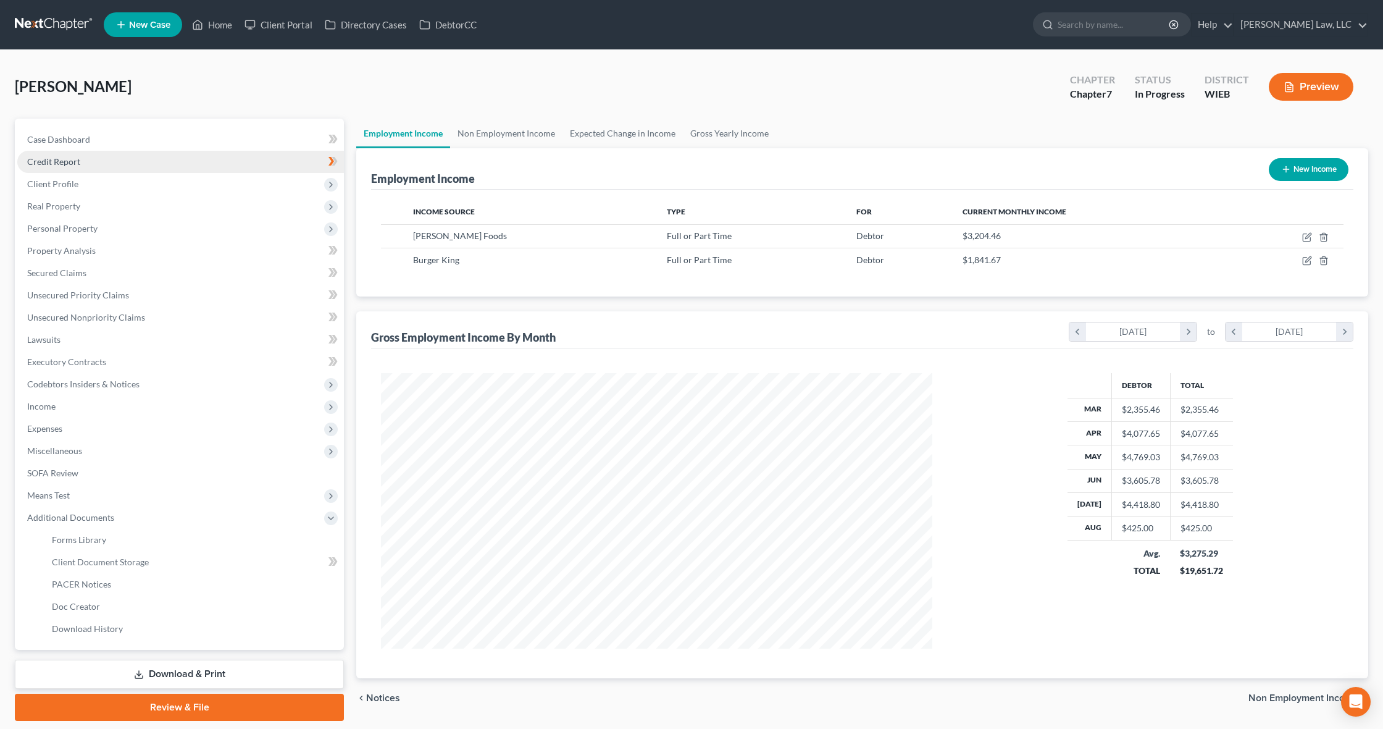
scroll to position [0, 0]
